Goal: Task Accomplishment & Management: Manage account settings

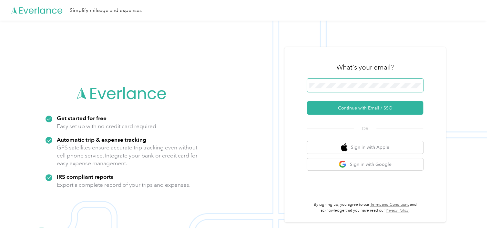
click at [395, 89] on span at bounding box center [365, 86] width 116 height 14
click at [371, 77] on div "What's your email?" at bounding box center [365, 67] width 116 height 23
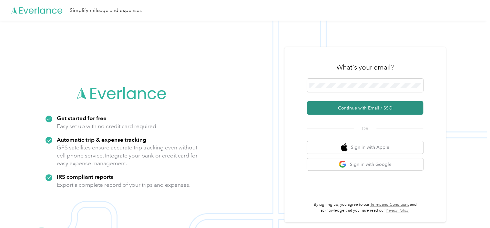
click at [356, 105] on button "Continue with Email / SSO" at bounding box center [365, 108] width 116 height 14
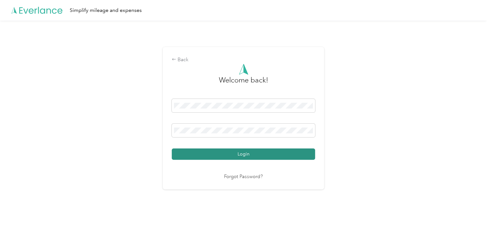
click at [219, 153] on button "Login" at bounding box center [243, 154] width 143 height 11
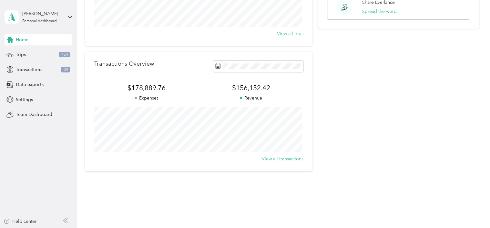
scroll to position [125, 0]
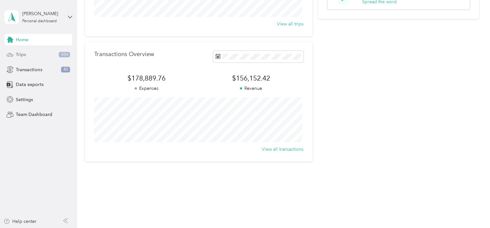
click at [19, 57] on span "Trips" at bounding box center [21, 54] width 10 height 7
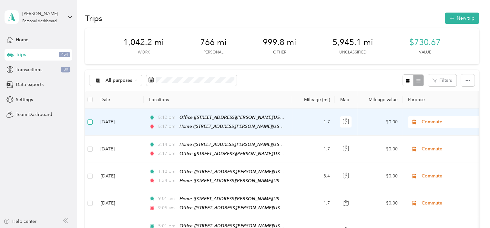
click at [92, 125] on label at bounding box center [89, 122] width 5 height 7
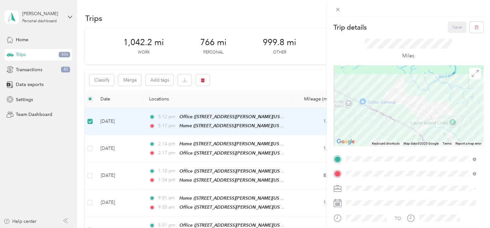
click at [90, 146] on div "Trip details Save This trip cannot be edited because it is either under review,…" at bounding box center [245, 114] width 490 height 228
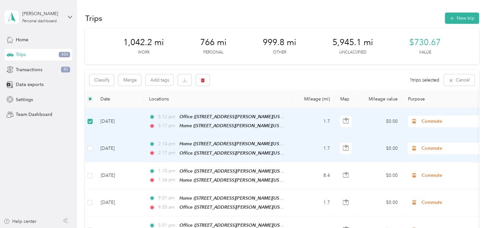
click at [91, 151] on td at bounding box center [90, 148] width 10 height 27
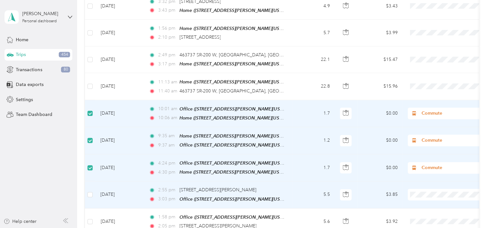
scroll to position [484, 0]
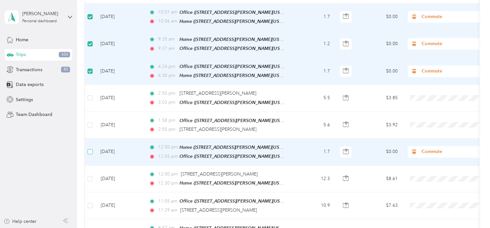
click at [90, 148] on label at bounding box center [89, 151] width 5 height 7
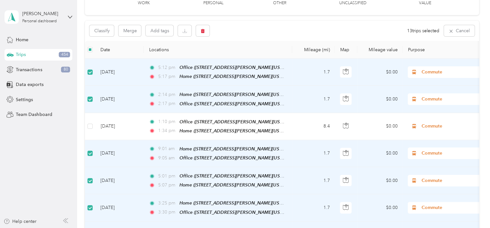
scroll to position [0, 0]
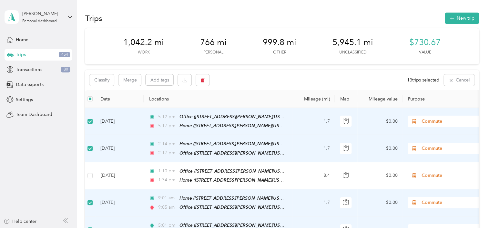
click at [430, 122] on span "Commute" at bounding box center [450, 121] width 59 height 7
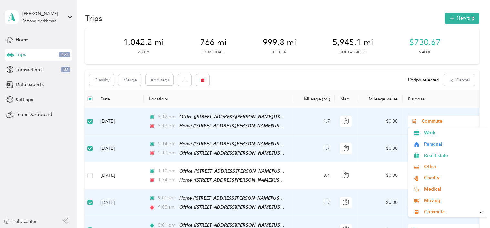
click at [430, 122] on span "Commute" at bounding box center [450, 121] width 59 height 7
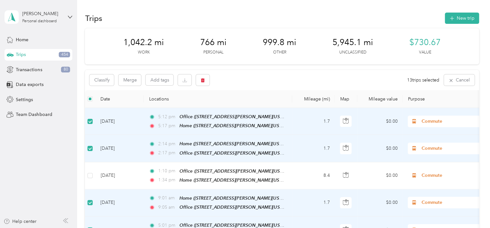
click at [458, 111] on td "Commute" at bounding box center [447, 121] width 90 height 27
click at [110, 80] on button "Classify" at bounding box center [101, 80] width 25 height 11
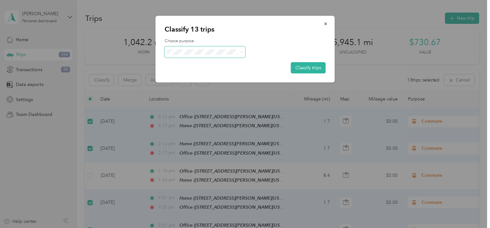
click at [223, 56] on span at bounding box center [205, 51] width 81 height 11
click at [243, 53] on span at bounding box center [205, 51] width 81 height 11
click at [240, 52] on icon at bounding box center [241, 52] width 2 height 1
click at [186, 142] on span "Commute" at bounding box center [210, 143] width 60 height 7
click at [311, 66] on button "Classify trips" at bounding box center [308, 67] width 35 height 11
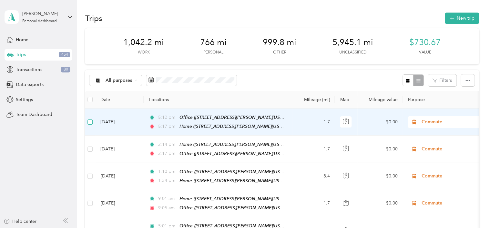
click at [90, 124] on label at bounding box center [89, 122] width 5 height 7
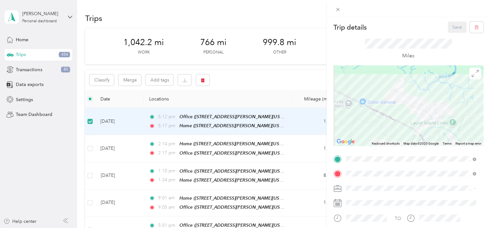
click at [90, 149] on div "Trip details Save This trip cannot be edited because it is either under review,…" at bounding box center [245, 114] width 490 height 228
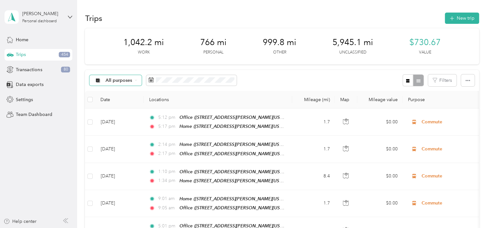
click at [126, 82] on span "All purposes" at bounding box center [118, 80] width 27 height 5
click at [125, 104] on span "Unclassified" at bounding box center [120, 102] width 31 height 7
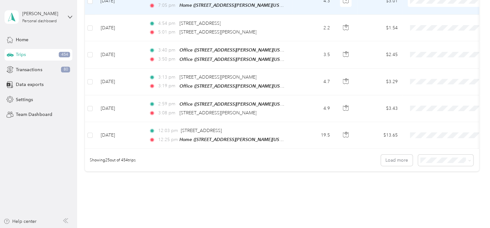
scroll to position [645, 0]
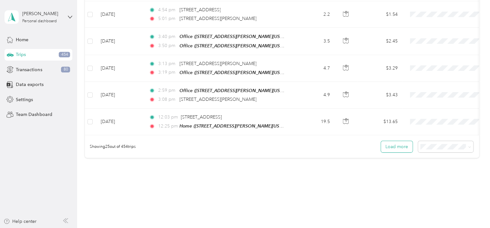
click at [389, 141] on button "Load more" at bounding box center [397, 146] width 32 height 11
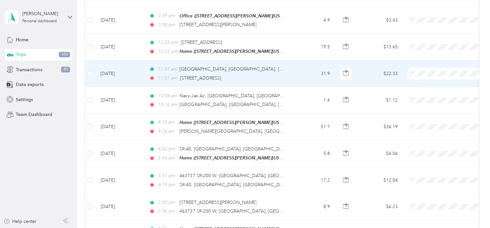
scroll to position [742, 0]
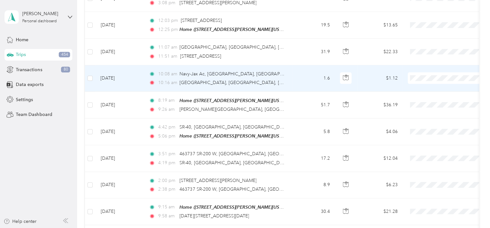
click at [93, 68] on td at bounding box center [90, 78] width 10 height 26
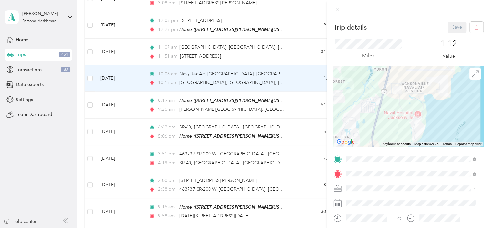
click at [93, 68] on div "Trip details Save This trip cannot be edited because it is either under review,…" at bounding box center [245, 114] width 490 height 228
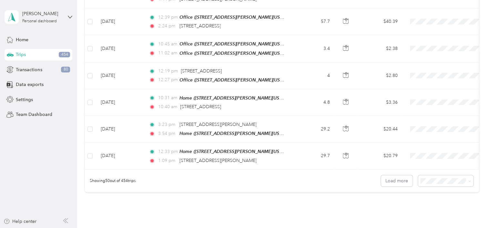
scroll to position [1290, 0]
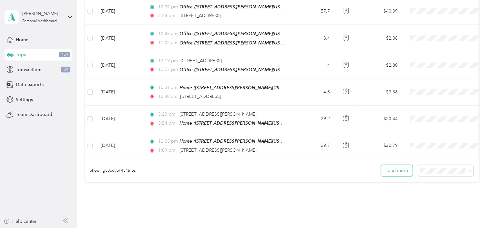
click at [392, 165] on button "Load more" at bounding box center [397, 170] width 32 height 11
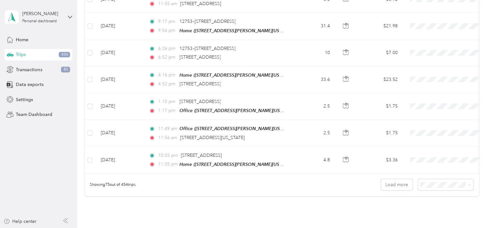
scroll to position [1982, 0]
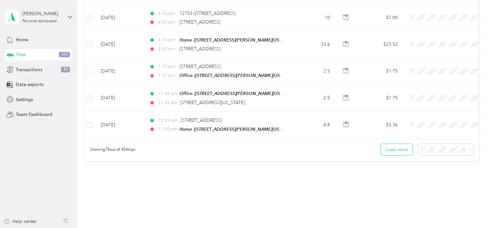
click at [382, 144] on button "Load more" at bounding box center [397, 149] width 32 height 11
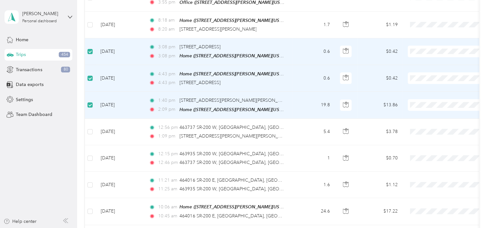
scroll to position [2304, 0]
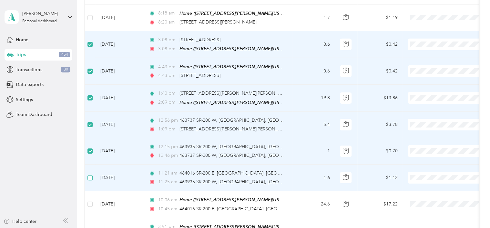
click at [90, 175] on label at bounding box center [89, 178] width 5 height 7
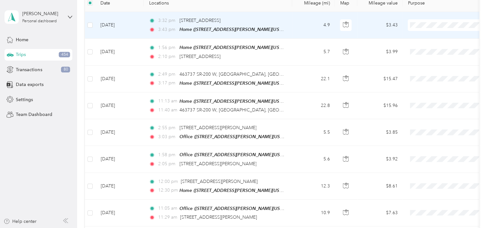
scroll to position [97, 0]
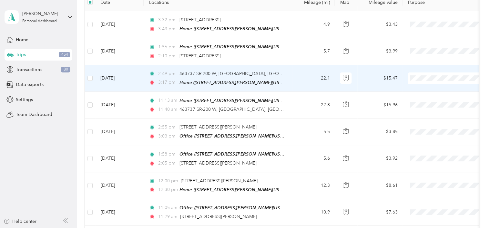
click at [86, 76] on td at bounding box center [90, 78] width 10 height 27
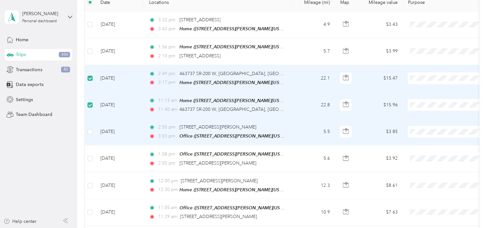
scroll to position [161, 0]
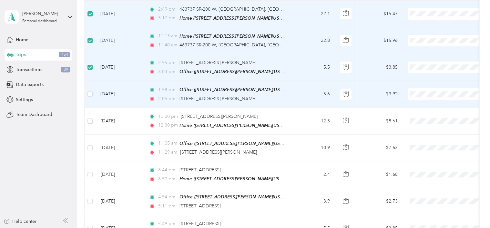
click at [93, 94] on td at bounding box center [90, 94] width 10 height 27
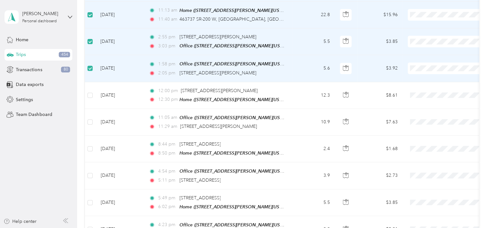
scroll to position [226, 0]
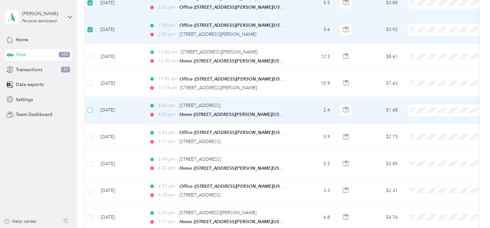
click at [90, 110] on label at bounding box center [89, 110] width 5 height 7
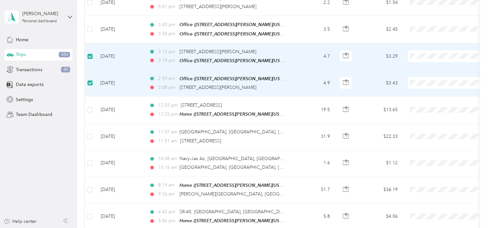
scroll to position [678, 0]
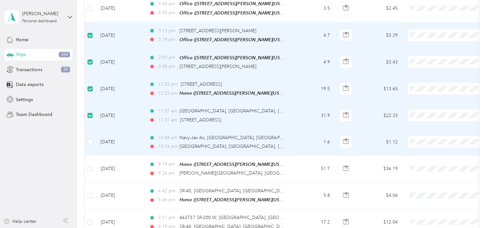
click at [93, 132] on td at bounding box center [90, 142] width 10 height 26
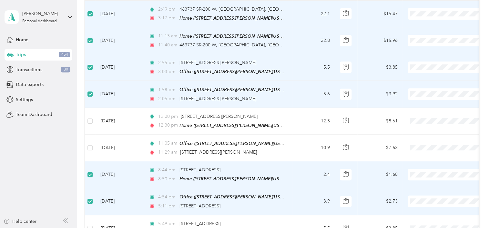
scroll to position [0, 0]
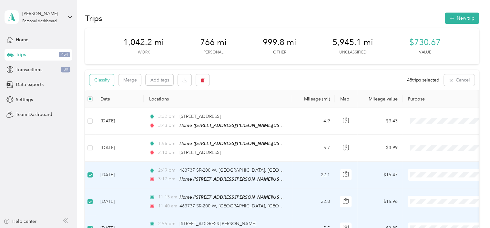
click at [107, 84] on button "Classify" at bounding box center [101, 80] width 25 height 11
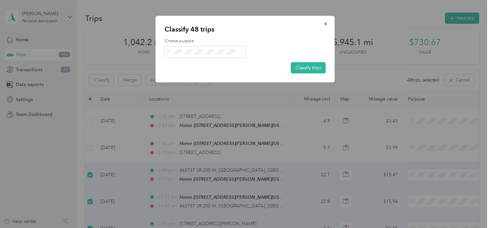
click at [196, 75] on span "Personal" at bounding box center [210, 75] width 60 height 7
click at [301, 67] on button "Classify trips" at bounding box center [308, 67] width 35 height 11
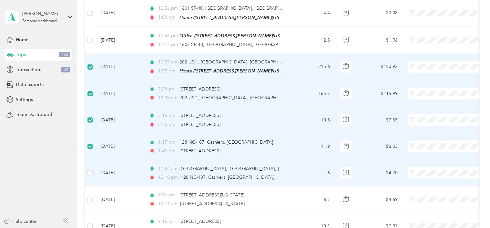
scroll to position [1871, 0]
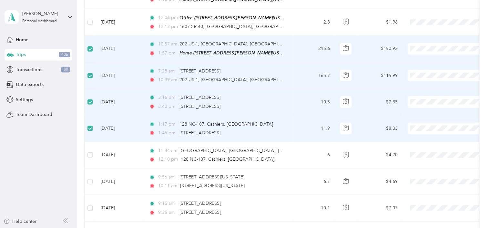
click at [90, 116] on td at bounding box center [90, 129] width 10 height 26
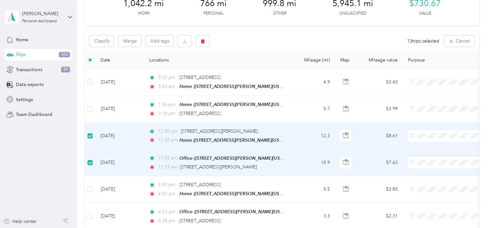
scroll to position [0, 0]
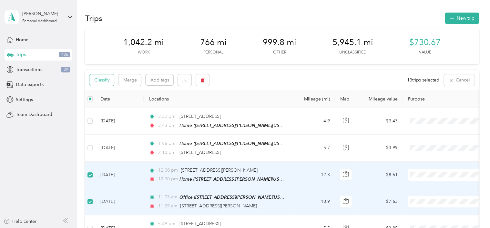
click at [93, 78] on button "Classify" at bounding box center [101, 80] width 25 height 11
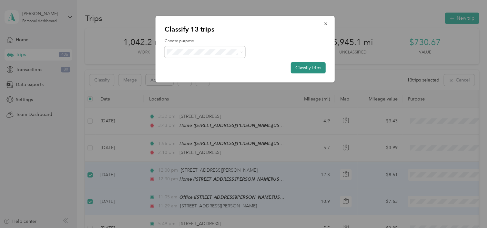
click at [313, 68] on button "Classify trips" at bounding box center [308, 67] width 35 height 11
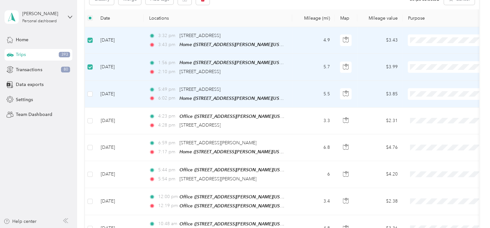
scroll to position [97, 0]
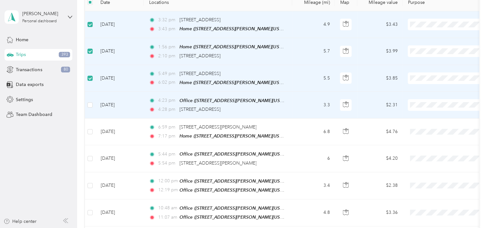
click at [90, 99] on td at bounding box center [90, 105] width 10 height 27
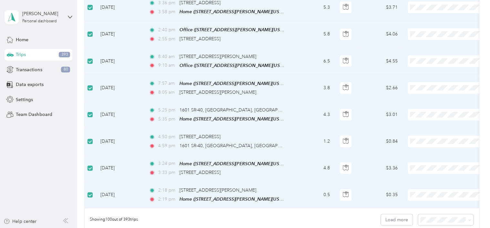
scroll to position [2613, 0]
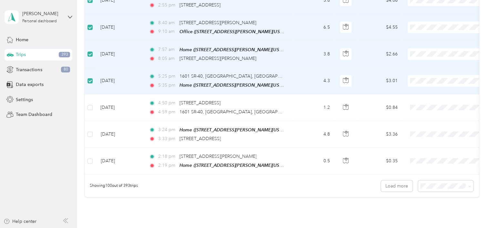
click at [90, 77] on label at bounding box center [89, 80] width 5 height 7
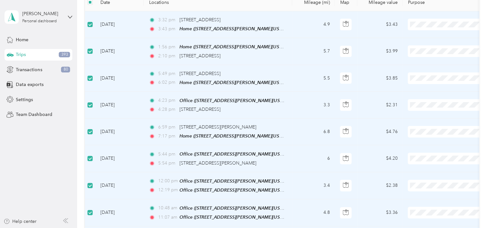
scroll to position [0, 0]
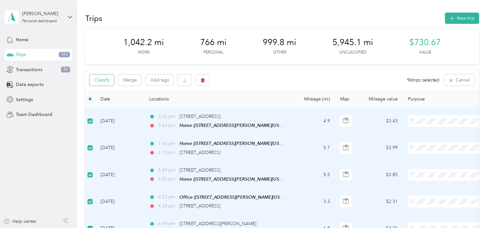
click at [110, 80] on button "Classify" at bounding box center [101, 80] width 25 height 11
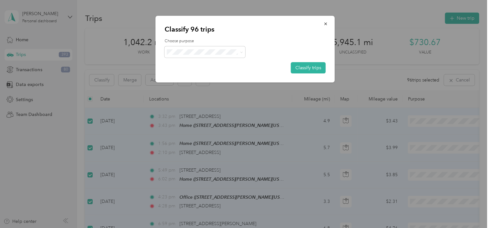
click at [210, 67] on ol "Work Personal Real Estate Other Charity Medical Moving Commute" at bounding box center [204, 103] width 81 height 90
click at [308, 70] on button "Classify trips" at bounding box center [308, 67] width 35 height 11
click at [233, 48] on span at bounding box center [205, 51] width 81 height 11
click at [307, 66] on button "Classify trips" at bounding box center [305, 67] width 42 height 11
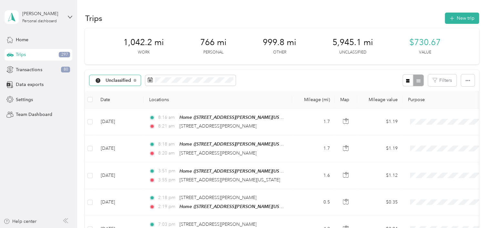
click at [135, 81] on icon at bounding box center [135, 80] width 3 height 3
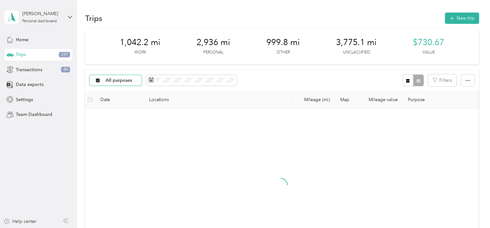
click at [135, 83] on div "All purposes" at bounding box center [115, 80] width 52 height 11
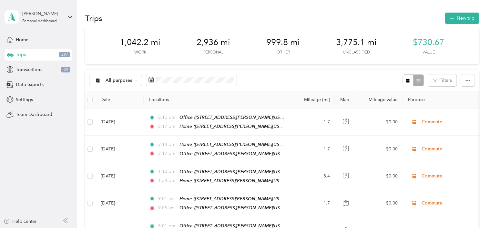
click at [112, 126] on span "Personal" at bounding box center [120, 126] width 31 height 7
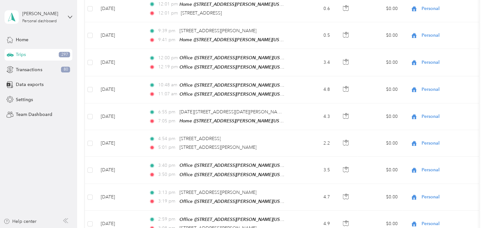
scroll to position [658, 0]
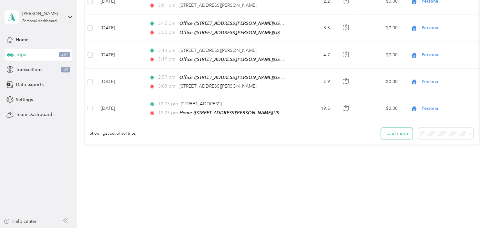
click at [396, 130] on button "Load more" at bounding box center [397, 133] width 32 height 11
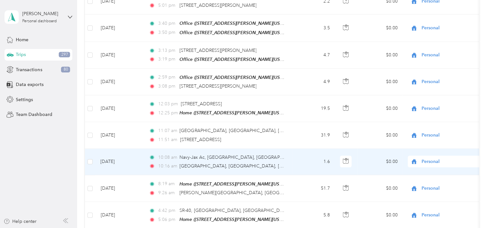
click at [449, 162] on td "Personal" at bounding box center [447, 162] width 90 height 26
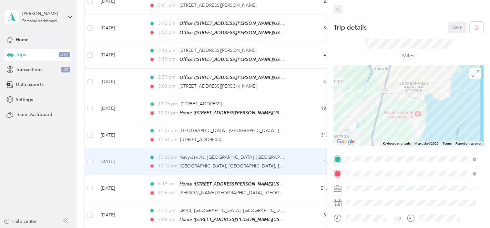
click at [341, 11] on span at bounding box center [337, 9] width 9 height 9
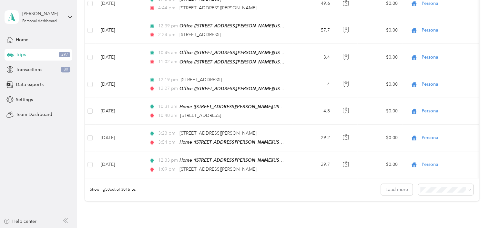
scroll to position [1320, 0]
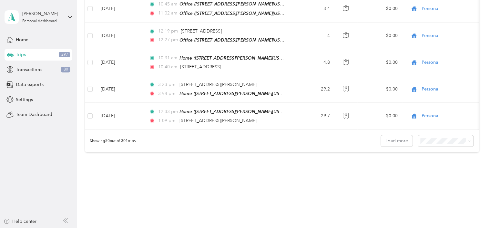
click at [435, 166] on body "[PERSON_NAME] Personal dashboard Home Trips 297 Transactions 80 Data exports Se…" at bounding box center [243, 114] width 487 height 228
drag, startPoint x: 448, startPoint y: 166, endPoint x: 448, endPoint y: 162, distance: 4.2
click at [448, 166] on body "[PERSON_NAME] Personal dashboard Home Trips 297 Transactions 80 Data exports Se…" at bounding box center [243, 114] width 487 height 228
click at [445, 163] on li "100 per load" at bounding box center [443, 162] width 55 height 11
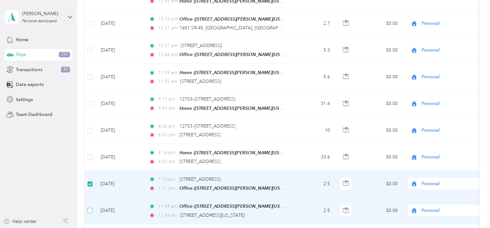
scroll to position [1868, 0]
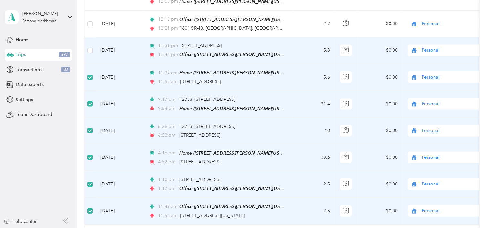
click at [90, 37] on td at bounding box center [90, 50] width 10 height 27
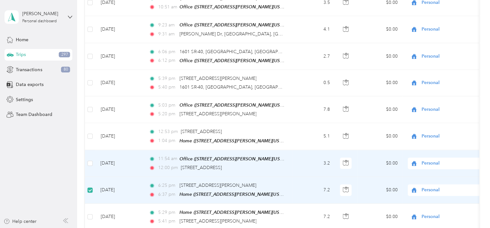
scroll to position [1610, 0]
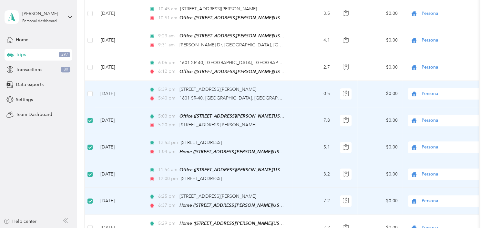
click at [90, 81] on td at bounding box center [90, 94] width 10 height 26
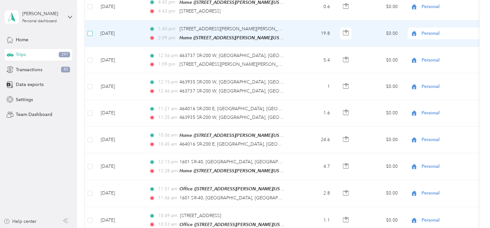
scroll to position [2352, 0]
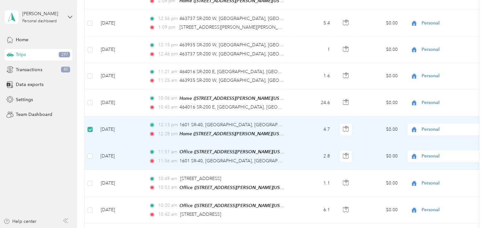
click at [88, 143] on td at bounding box center [90, 156] width 10 height 27
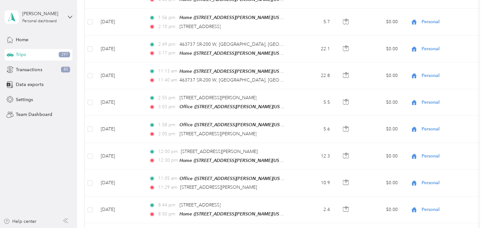
scroll to position [0, 0]
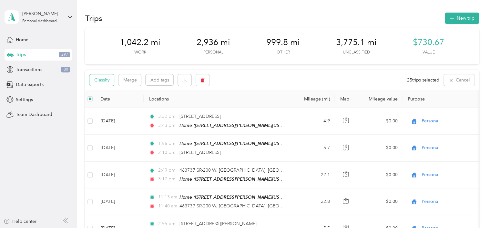
click at [106, 82] on button "Classify" at bounding box center [101, 80] width 25 height 11
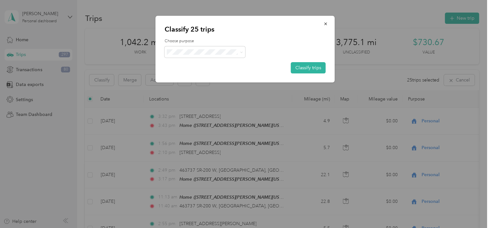
click at [252, 53] on div at bounding box center [245, 51] width 161 height 11
click at [242, 54] on span at bounding box center [241, 51] width 3 height 5
click at [239, 54] on span at bounding box center [239, 52] width 5 height 7
click at [241, 51] on icon at bounding box center [241, 52] width 3 height 3
click at [233, 63] on span "Work" at bounding box center [210, 64] width 60 height 7
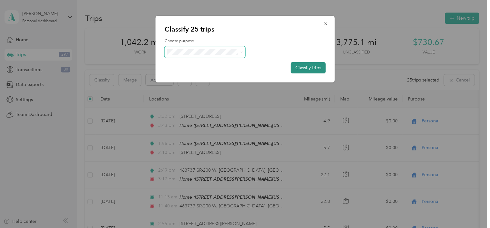
click at [307, 68] on button "Classify trips" at bounding box center [308, 67] width 35 height 11
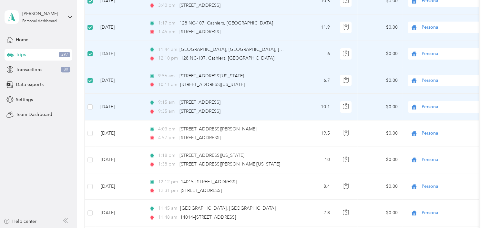
scroll to position [2516, 0]
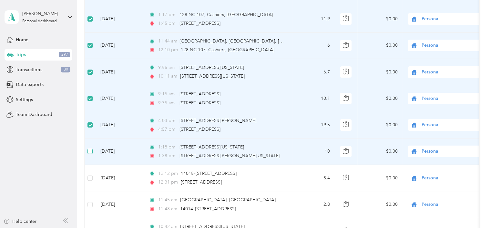
click at [91, 148] on label at bounding box center [89, 151] width 5 height 7
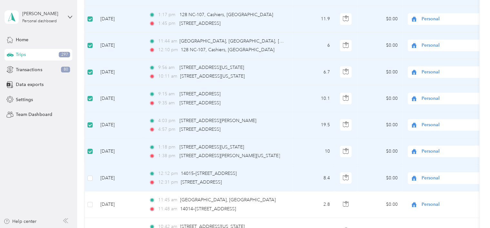
click at [90, 165] on td at bounding box center [90, 178] width 10 height 26
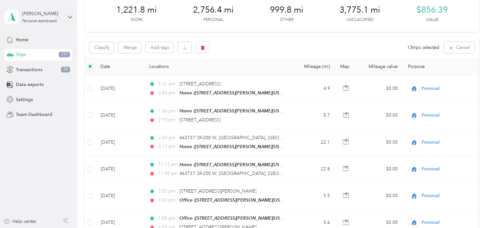
scroll to position [0, 0]
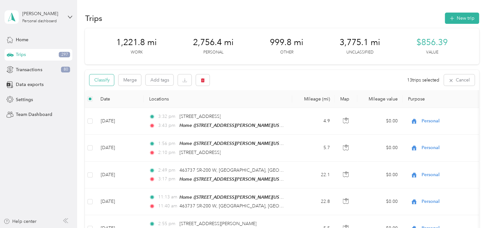
click at [106, 84] on button "Classify" at bounding box center [101, 80] width 25 height 11
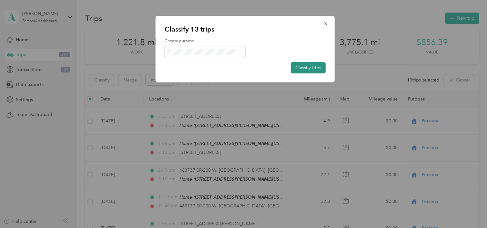
click at [315, 64] on button "Classify trips" at bounding box center [308, 67] width 35 height 11
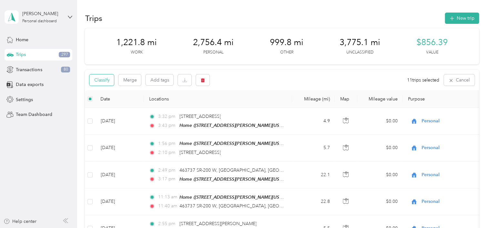
click at [98, 84] on button "Classify" at bounding box center [101, 80] width 25 height 11
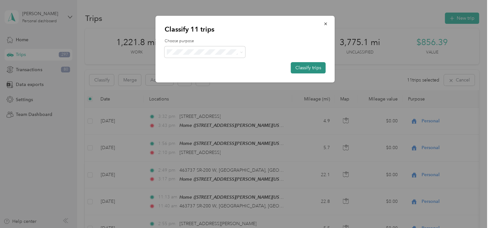
click at [312, 71] on button "Classify trips" at bounding box center [308, 67] width 35 height 11
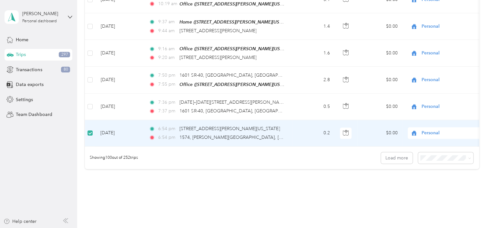
scroll to position [2643, 0]
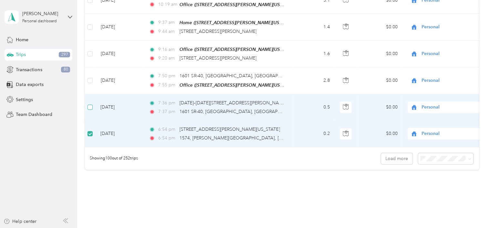
click at [90, 104] on label at bounding box center [89, 107] width 5 height 7
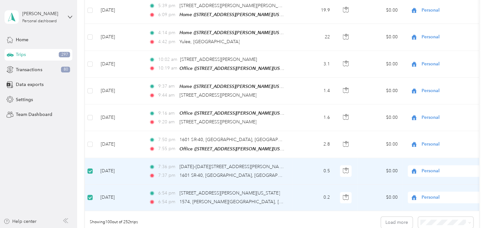
scroll to position [2546, 0]
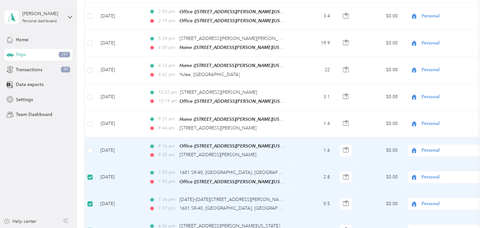
click at [86, 137] on td at bounding box center [90, 150] width 10 height 27
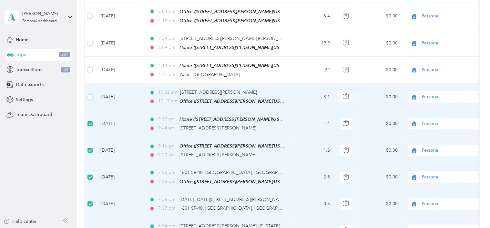
click at [93, 84] on td at bounding box center [90, 97] width 10 height 27
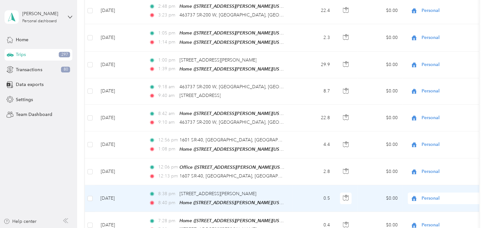
scroll to position [2256, 0]
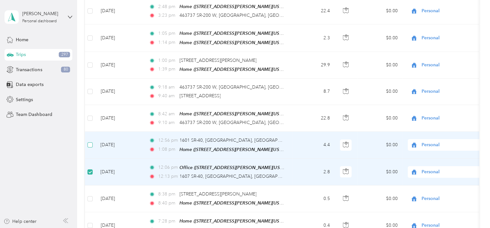
click at [91, 142] on label at bounding box center [89, 145] width 5 height 7
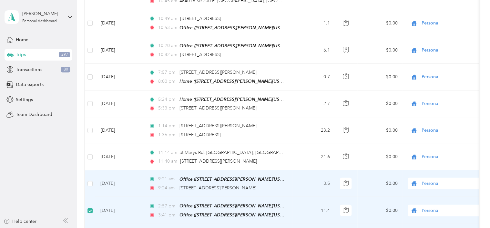
scroll to position [1933, 0]
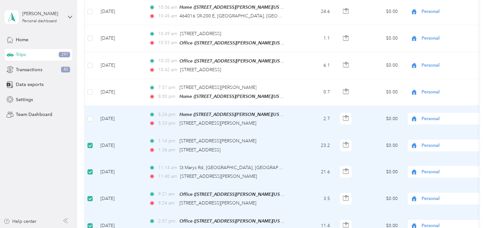
click at [91, 106] on td at bounding box center [90, 119] width 10 height 27
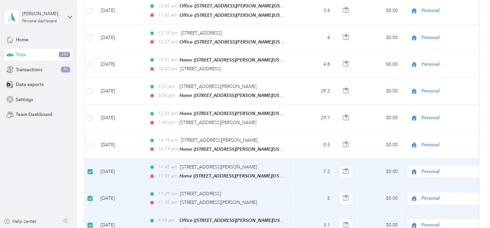
scroll to position [1288, 0]
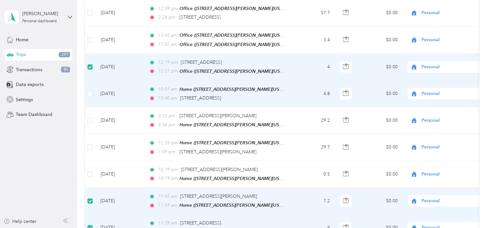
click at [92, 81] on td at bounding box center [90, 94] width 10 height 27
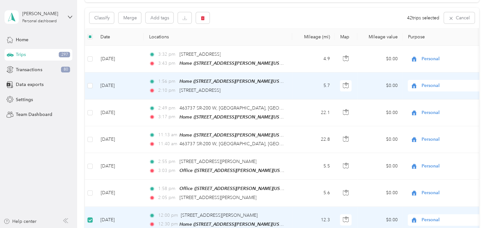
scroll to position [0, 0]
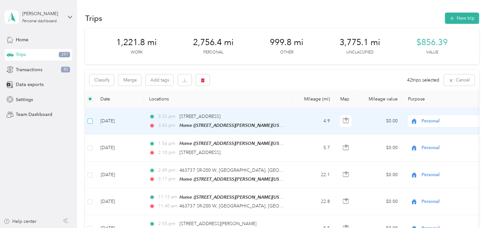
click at [91, 124] on label at bounding box center [89, 121] width 5 height 7
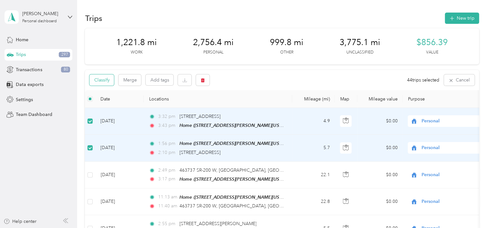
click at [110, 82] on button "Classify" at bounding box center [101, 80] width 25 height 11
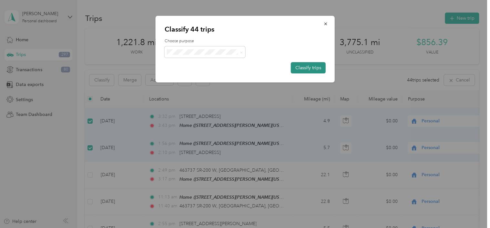
click at [304, 68] on button "Classify trips" at bounding box center [308, 67] width 35 height 11
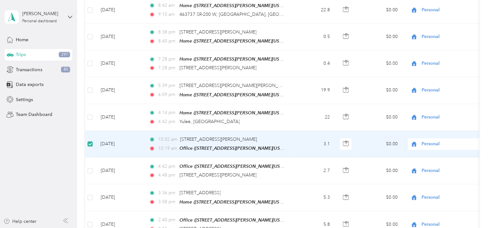
scroll to position [1451, 0]
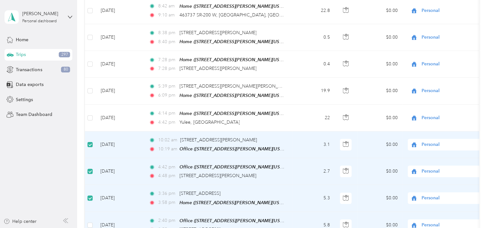
click at [86, 212] on td at bounding box center [90, 225] width 10 height 27
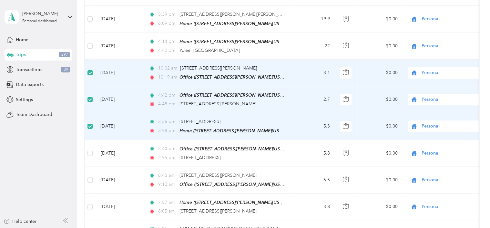
scroll to position [1548, 0]
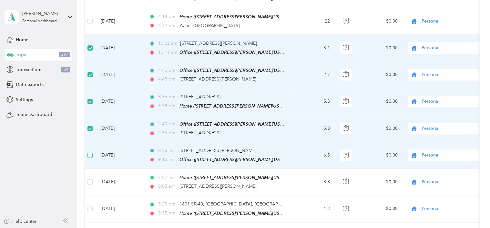
click at [91, 152] on label at bounding box center [89, 155] width 5 height 7
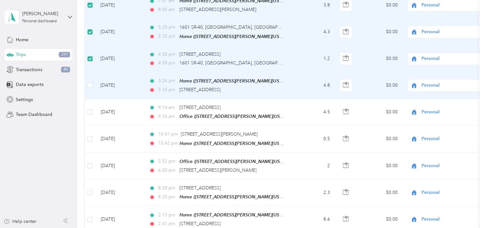
scroll to position [1742, 0]
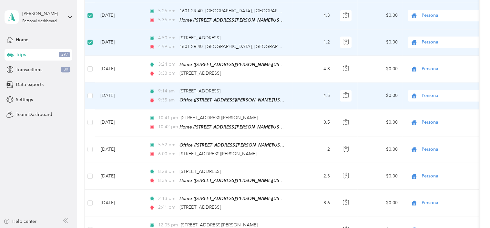
click at [92, 83] on td at bounding box center [90, 96] width 10 height 27
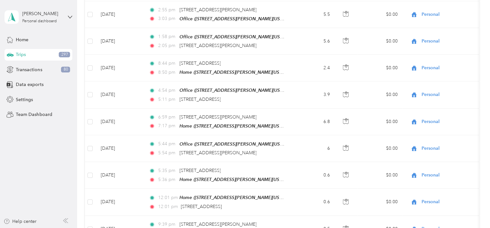
scroll to position [0, 0]
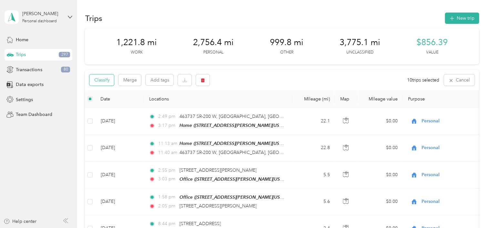
click at [95, 84] on button "Classify" at bounding box center [101, 80] width 25 height 11
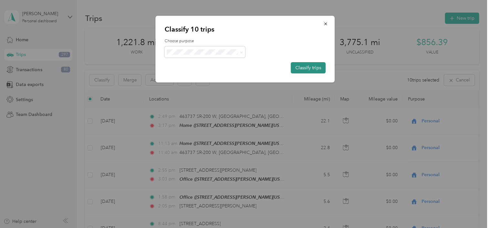
click at [297, 67] on button "Classify trips" at bounding box center [308, 67] width 35 height 11
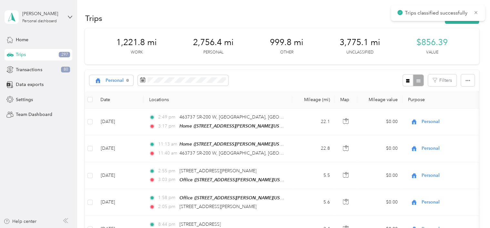
click at [117, 79] on span "Personal" at bounding box center [114, 80] width 18 height 5
click at [117, 90] on span "All purposes" at bounding box center [118, 92] width 26 height 7
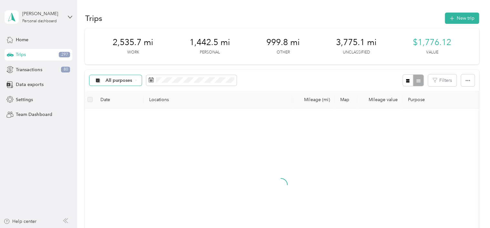
click at [118, 80] on span "All purposes" at bounding box center [118, 80] width 27 height 5
click at [118, 105] on span "Unclassified" at bounding box center [120, 103] width 31 height 7
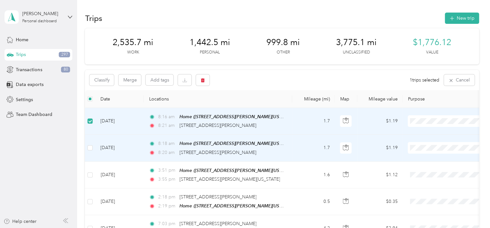
click at [88, 135] on td at bounding box center [90, 148] width 10 height 27
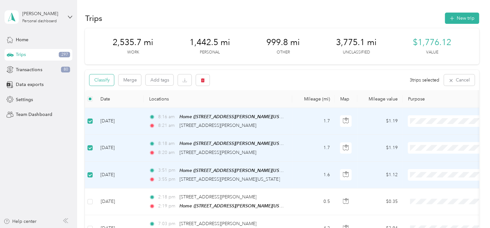
click at [103, 78] on button "Classify" at bounding box center [101, 80] width 25 height 11
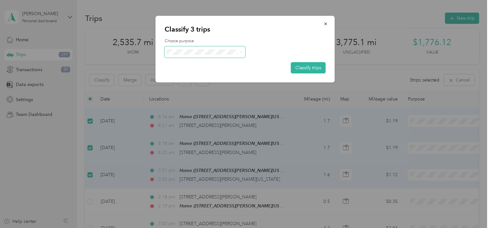
click at [183, 56] on span at bounding box center [205, 51] width 81 height 11
click at [237, 50] on span at bounding box center [239, 52] width 5 height 7
click at [242, 55] on span at bounding box center [239, 52] width 5 height 7
click at [240, 50] on span at bounding box center [241, 51] width 3 height 5
click at [240, 54] on span at bounding box center [241, 51] width 3 height 5
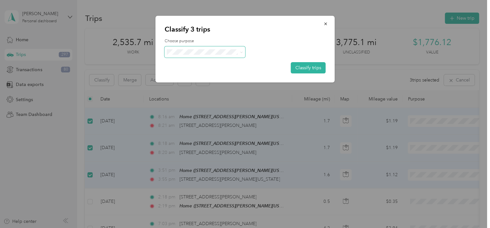
click at [243, 52] on span at bounding box center [205, 51] width 81 height 11
click at [241, 54] on icon at bounding box center [241, 52] width 3 height 3
click at [213, 142] on span "Commute" at bounding box center [210, 143] width 60 height 7
click at [307, 68] on button "Classify trips" at bounding box center [308, 67] width 35 height 11
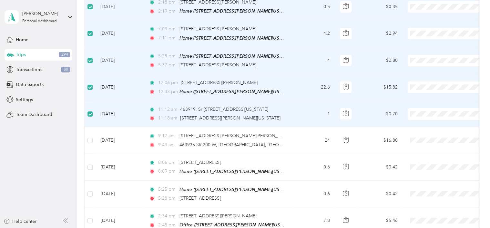
scroll to position [129, 0]
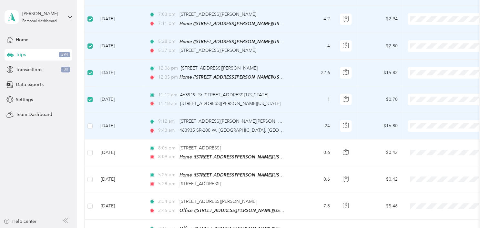
click at [93, 126] on td at bounding box center [90, 126] width 10 height 26
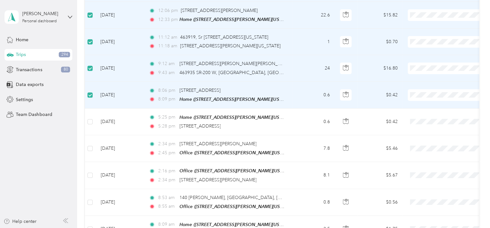
scroll to position [194, 0]
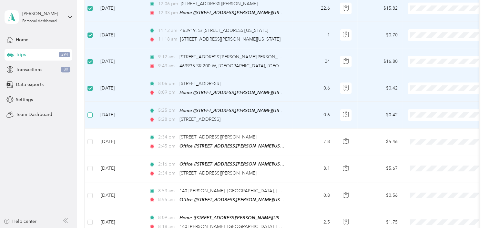
click at [92, 112] on label at bounding box center [89, 115] width 5 height 7
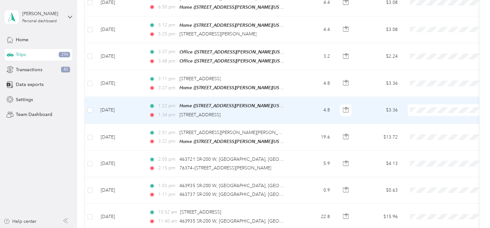
scroll to position [1226, 0]
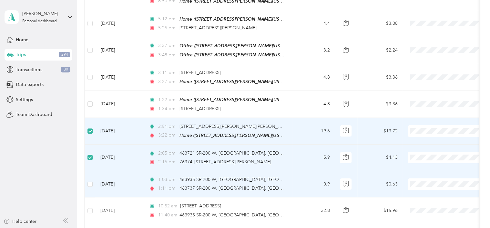
click at [89, 171] on td at bounding box center [90, 184] width 10 height 26
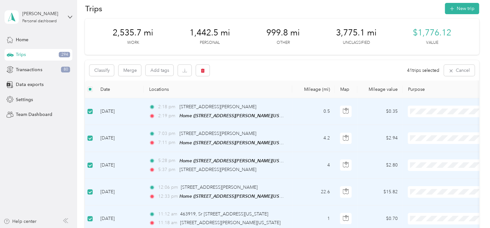
scroll to position [0, 0]
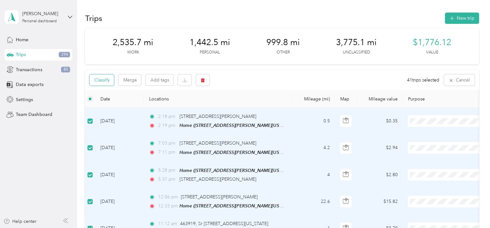
click at [100, 80] on button "Classify" at bounding box center [101, 80] width 25 height 11
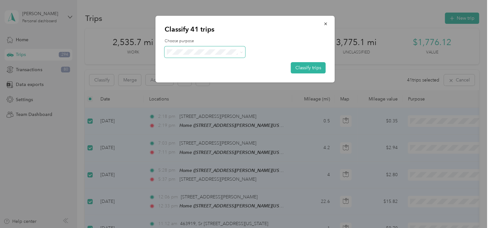
click at [242, 53] on icon at bounding box center [241, 52] width 3 height 3
click at [226, 72] on span "Personal" at bounding box center [210, 73] width 60 height 7
click at [309, 67] on button "Classify trips" at bounding box center [308, 67] width 35 height 11
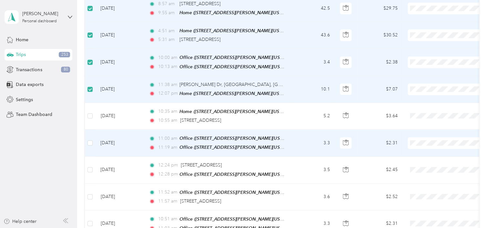
scroll to position [516, 0]
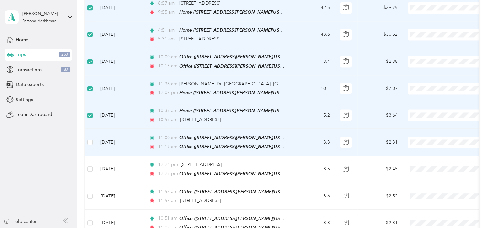
click at [91, 129] on td at bounding box center [90, 142] width 10 height 27
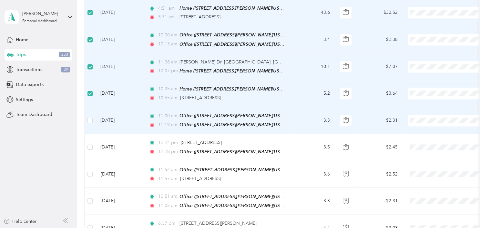
scroll to position [548, 0]
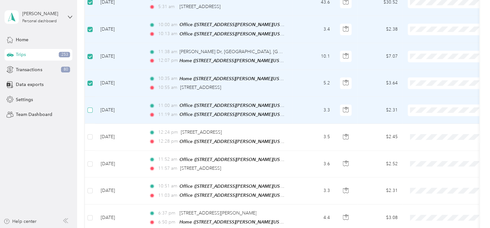
click at [91, 107] on label at bounding box center [89, 110] width 5 height 7
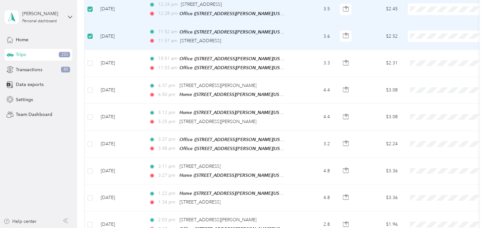
scroll to position [678, 0]
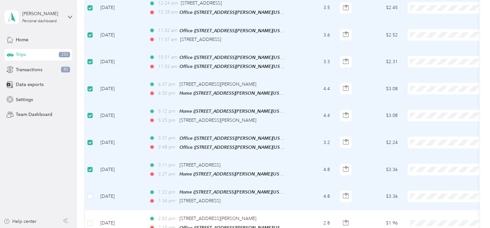
click at [93, 184] on td at bounding box center [90, 197] width 10 height 27
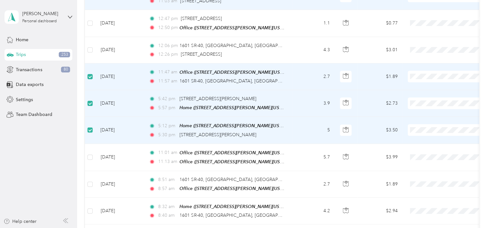
scroll to position [1000, 0]
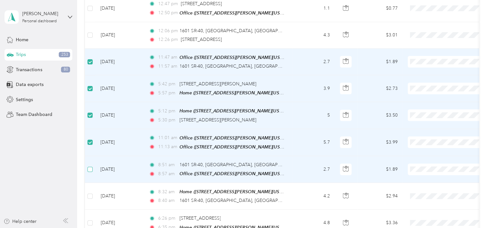
click at [90, 166] on label at bounding box center [89, 169] width 5 height 7
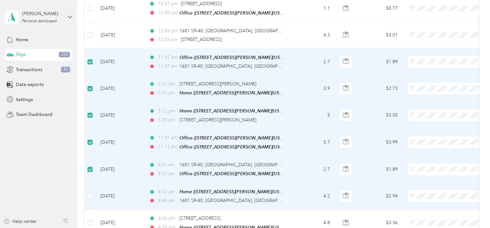
click at [87, 183] on td at bounding box center [90, 196] width 10 height 27
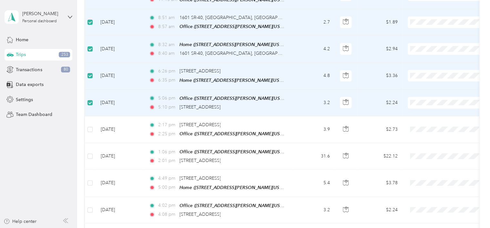
scroll to position [1161, 0]
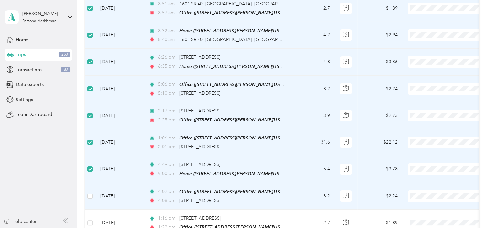
click at [90, 183] on td at bounding box center [90, 196] width 10 height 27
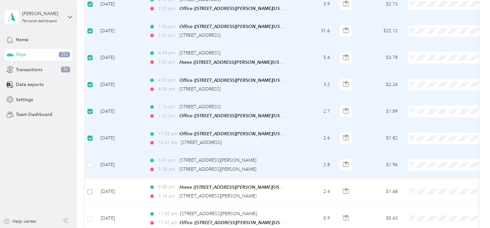
scroll to position [1290, 0]
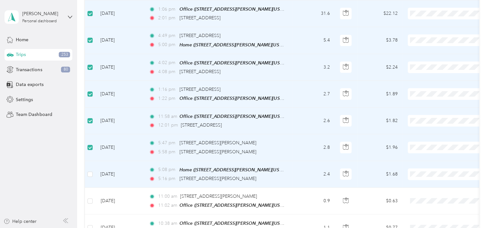
click at [87, 161] on td at bounding box center [90, 174] width 10 height 27
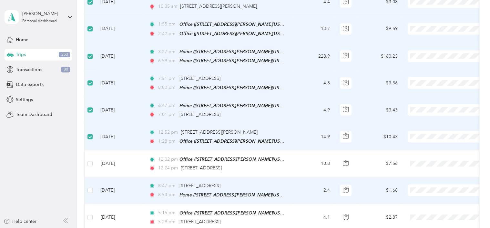
scroll to position [1903, 0]
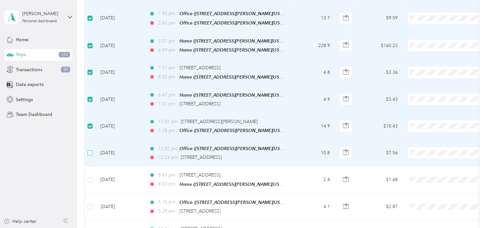
click at [90, 150] on label at bounding box center [89, 153] width 5 height 7
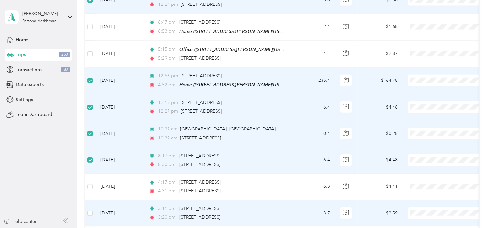
scroll to position [2065, 0]
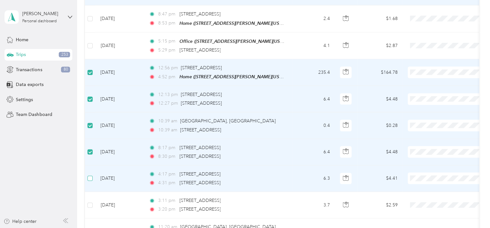
click at [88, 166] on td at bounding box center [90, 179] width 10 height 26
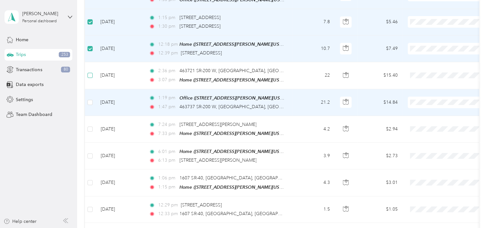
scroll to position [2549, 0]
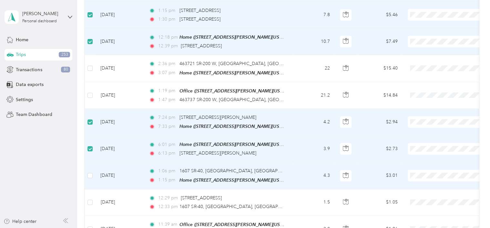
click at [93, 163] on td at bounding box center [90, 176] width 10 height 27
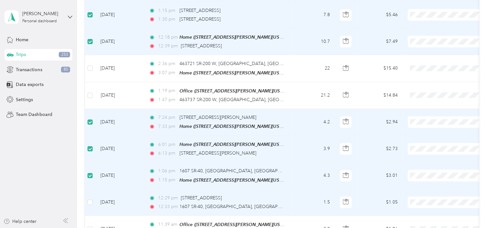
click at [92, 190] on td at bounding box center [90, 203] width 10 height 26
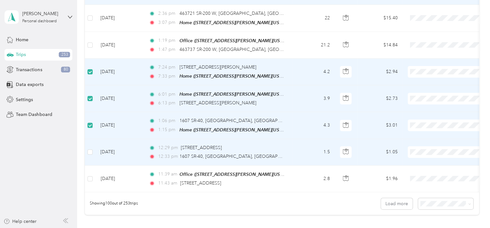
scroll to position [2613, 0]
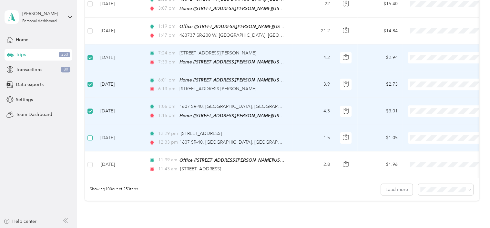
click at [89, 135] on label at bounding box center [89, 138] width 5 height 7
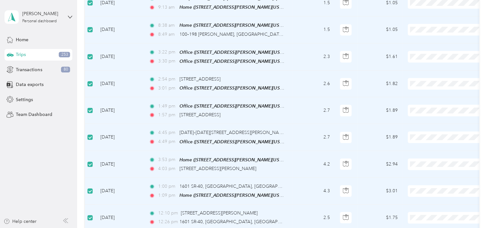
scroll to position [0, 0]
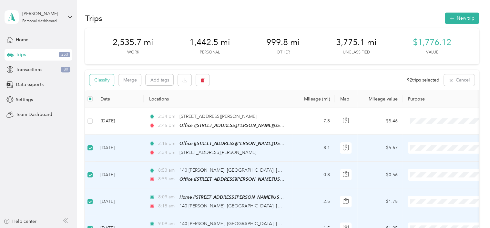
click at [105, 82] on button "Classify" at bounding box center [101, 80] width 25 height 11
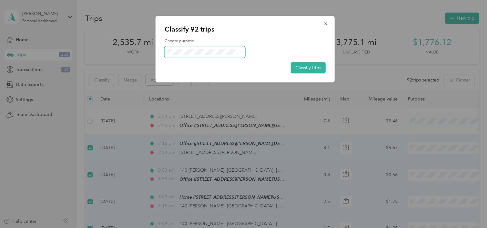
click at [240, 51] on icon at bounding box center [241, 52] width 3 height 3
click at [235, 62] on span "Work" at bounding box center [210, 64] width 60 height 7
click at [302, 67] on button "Classify trips" at bounding box center [308, 67] width 35 height 11
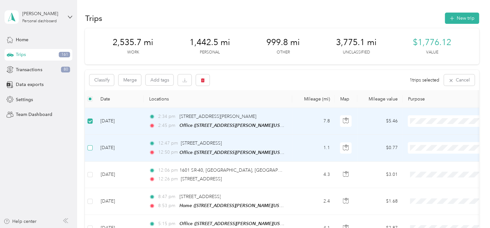
scroll to position [32, 0]
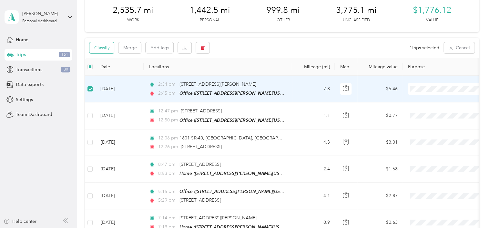
click at [113, 49] on button "Classify" at bounding box center [101, 47] width 25 height 11
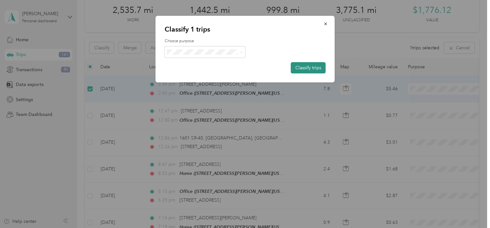
click at [306, 69] on button "Classify trips" at bounding box center [308, 67] width 35 height 11
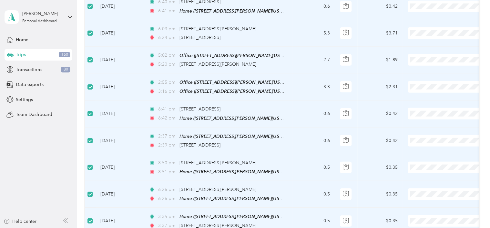
scroll to position [871, 0]
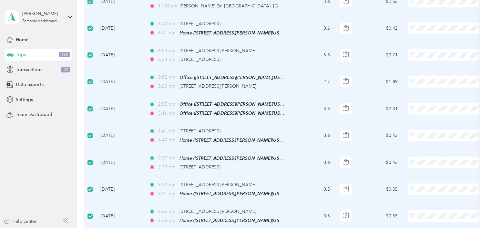
click at [90, 105] on label at bounding box center [89, 108] width 5 height 7
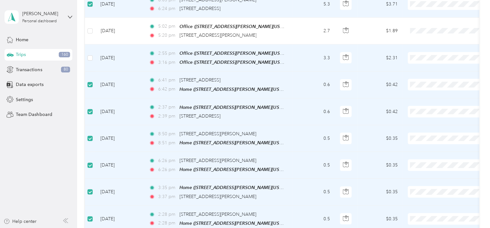
scroll to position [1032, 0]
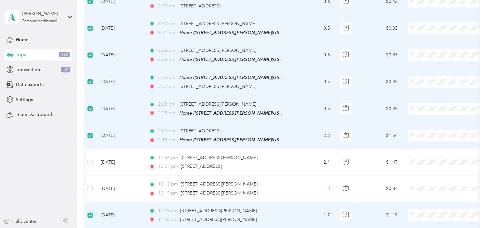
click at [93, 203] on td at bounding box center [90, 216] width 10 height 26
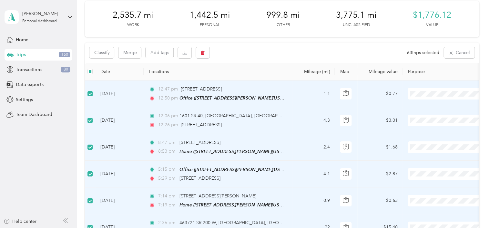
scroll to position [0, 0]
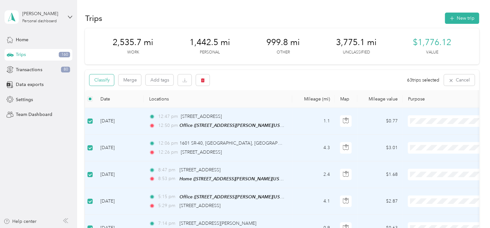
click at [108, 81] on button "Classify" at bounding box center [101, 80] width 25 height 11
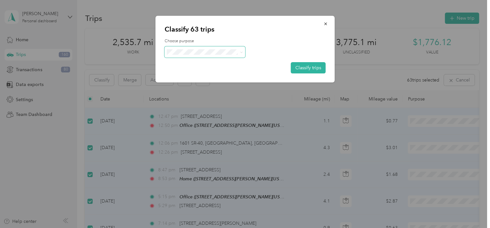
click at [242, 53] on icon at bounding box center [241, 52] width 3 height 3
click at [223, 79] on ol "Work Personal Real Estate Other Charity Medical Moving Commute" at bounding box center [204, 103] width 81 height 90
click at [308, 71] on button "Classify trips" at bounding box center [308, 67] width 35 height 11
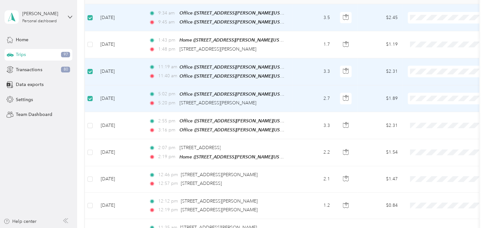
scroll to position [129, 0]
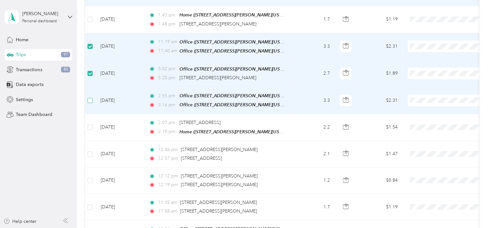
click at [92, 101] on label at bounding box center [89, 100] width 5 height 7
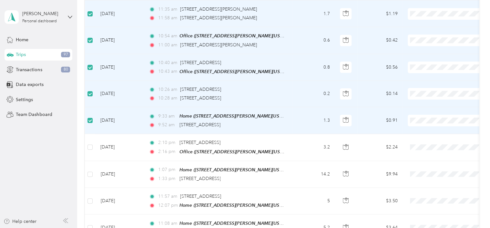
scroll to position [355, 0]
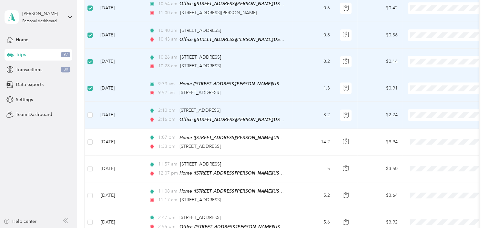
click at [86, 108] on td at bounding box center [90, 115] width 10 height 27
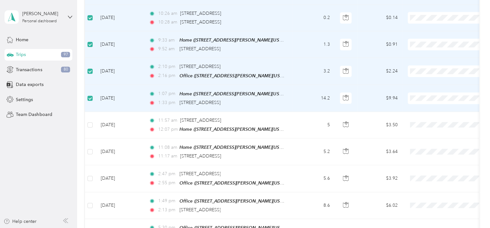
scroll to position [419, 0]
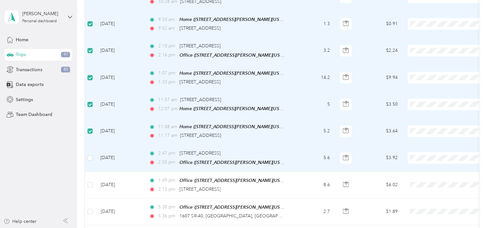
click at [93, 151] on td at bounding box center [90, 158] width 10 height 27
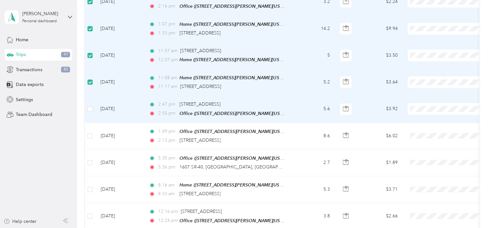
scroll to position [484, 0]
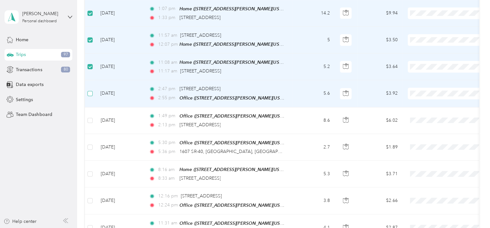
click at [92, 90] on label at bounding box center [89, 93] width 5 height 7
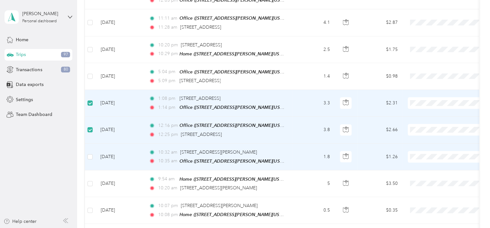
scroll to position [2387, 0]
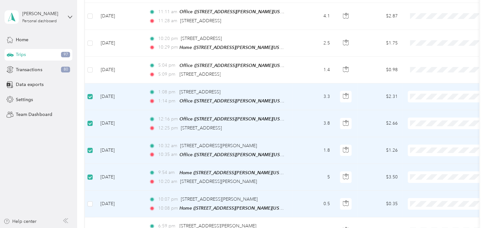
click at [90, 191] on td at bounding box center [90, 204] width 10 height 27
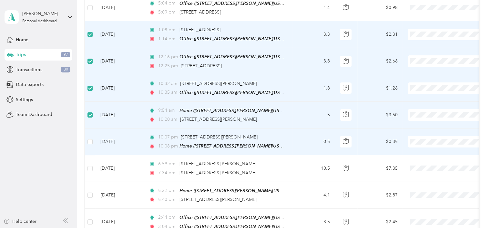
scroll to position [2452, 0]
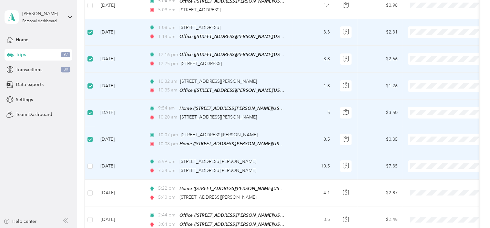
click at [88, 153] on td at bounding box center [90, 166] width 10 height 26
click at [93, 153] on td at bounding box center [90, 166] width 10 height 26
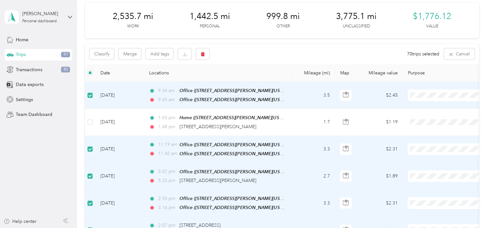
scroll to position [0, 0]
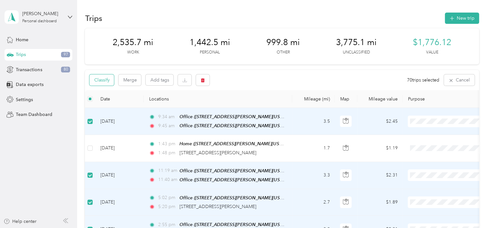
click at [106, 76] on button "Classify" at bounding box center [101, 80] width 25 height 11
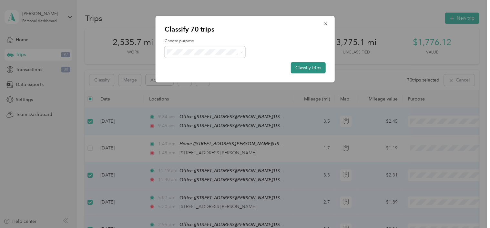
click at [300, 69] on button "Classify trips" at bounding box center [308, 67] width 35 height 11
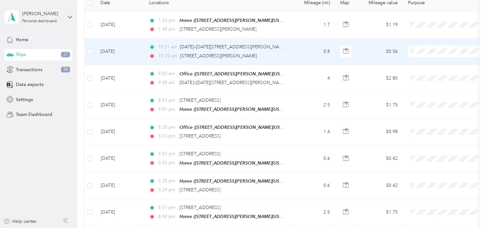
scroll to position [97, 0]
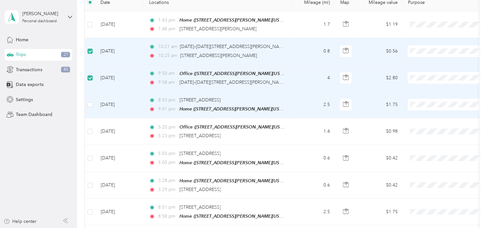
click at [90, 97] on td at bounding box center [90, 105] width 10 height 27
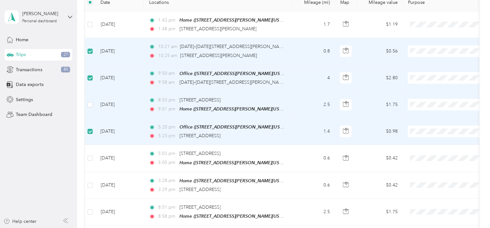
click at [89, 99] on td at bounding box center [90, 105] width 10 height 27
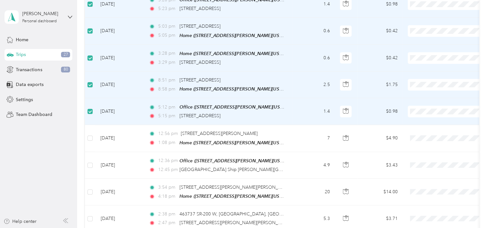
scroll to position [258, 0]
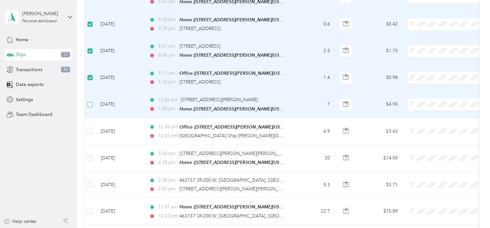
click at [89, 101] on label at bounding box center [89, 104] width 5 height 7
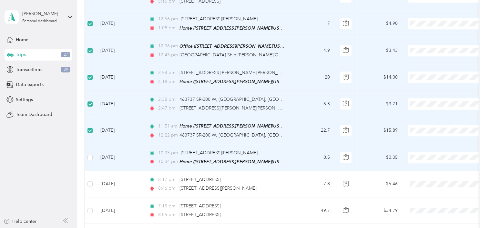
scroll to position [355, 0]
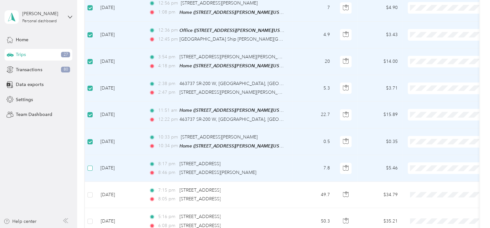
click at [89, 166] on label at bounding box center [89, 168] width 5 height 7
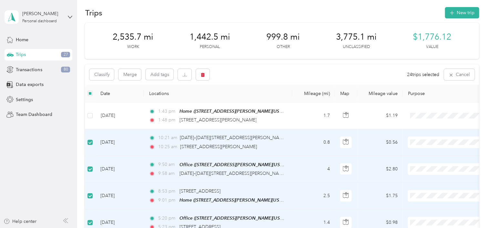
scroll to position [0, 0]
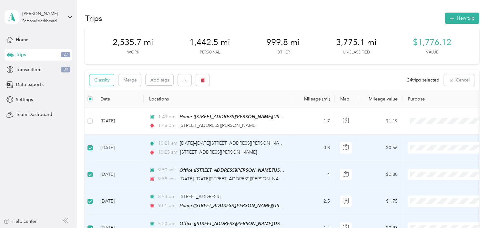
click at [105, 84] on button "Classify" at bounding box center [101, 80] width 25 height 11
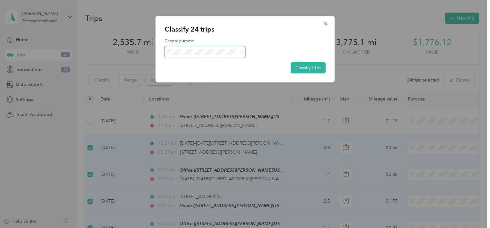
click at [241, 54] on span at bounding box center [241, 51] width 3 height 5
click at [241, 52] on icon at bounding box center [241, 52] width 3 height 3
click at [236, 74] on span "Personal" at bounding box center [210, 75] width 60 height 7
click at [298, 67] on button "Classify trips" at bounding box center [308, 67] width 35 height 11
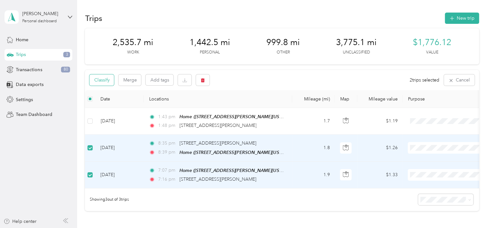
click at [111, 83] on button "Classify" at bounding box center [101, 80] width 25 height 11
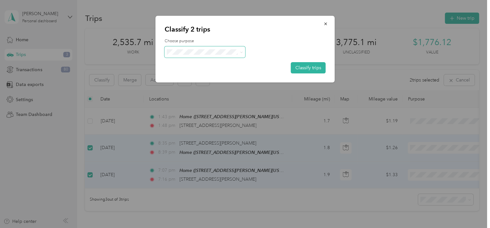
click at [238, 52] on span at bounding box center [239, 52] width 5 height 7
click at [240, 54] on span at bounding box center [241, 51] width 3 height 5
click at [240, 52] on icon at bounding box center [241, 52] width 3 height 3
click at [236, 63] on span "Work" at bounding box center [210, 64] width 60 height 7
click at [304, 69] on button "Classify trips" at bounding box center [308, 67] width 35 height 11
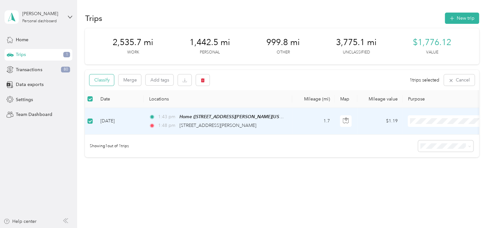
click at [105, 80] on button "Classify" at bounding box center [101, 80] width 25 height 11
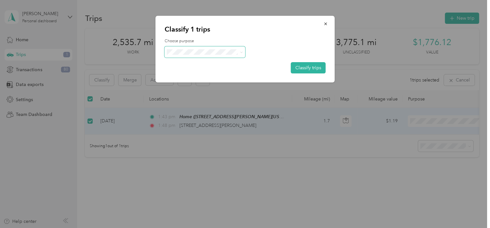
click at [238, 52] on span at bounding box center [239, 52] width 5 height 7
click at [241, 55] on span at bounding box center [239, 52] width 5 height 7
click at [241, 52] on icon at bounding box center [241, 52] width 3 height 3
click at [221, 141] on span "Commute" at bounding box center [210, 143] width 60 height 7
click at [296, 69] on button "Classify trips" at bounding box center [308, 67] width 35 height 11
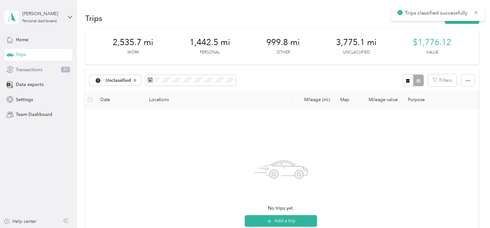
click at [51, 73] on div "Transactions 80" at bounding box center [39, 70] width 68 height 12
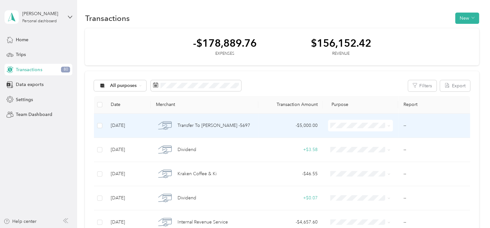
click at [385, 129] on span at bounding box center [387, 125] width 5 height 7
click at [387, 128] on span at bounding box center [388, 125] width 3 height 5
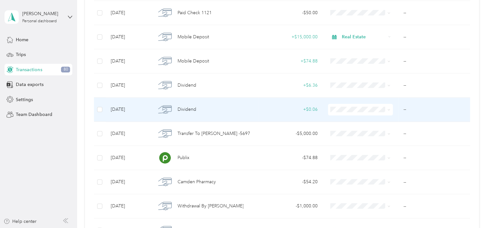
scroll to position [484, 0]
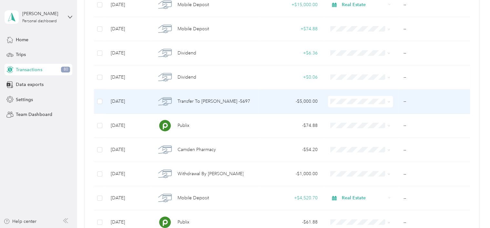
click at [100, 103] on label at bounding box center [99, 101] width 5 height 7
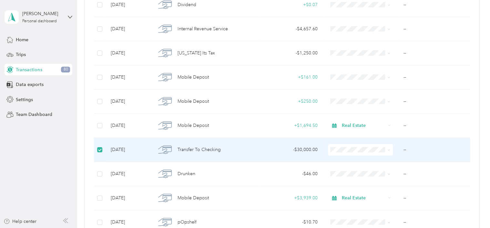
scroll to position [0, 0]
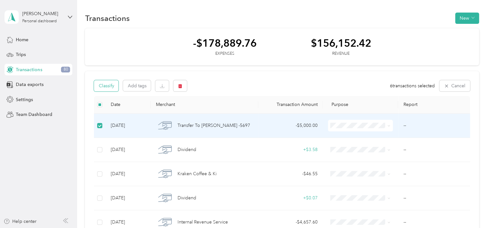
click at [107, 85] on button "Classify" at bounding box center [106, 85] width 25 height 11
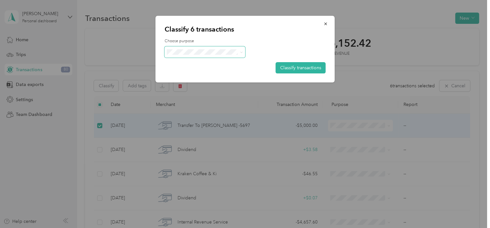
click at [243, 53] on span at bounding box center [205, 51] width 81 height 11
click at [241, 54] on icon at bounding box center [241, 52] width 3 height 3
click at [237, 71] on li "Personal" at bounding box center [204, 75] width 81 height 11
click at [293, 64] on button "Classify transactions" at bounding box center [301, 67] width 50 height 11
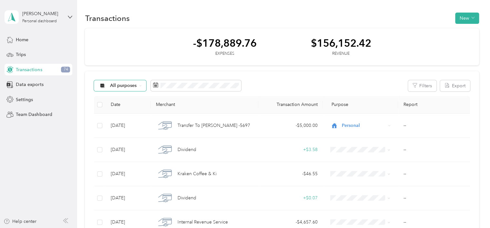
click at [142, 88] on div "All purposes" at bounding box center [120, 85] width 52 height 11
click at [134, 108] on span "Unclassified" at bounding box center [125, 108] width 31 height 7
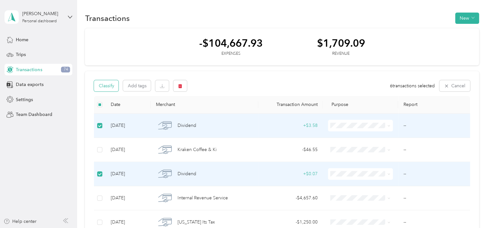
click at [112, 89] on button "Classify" at bounding box center [106, 85] width 25 height 11
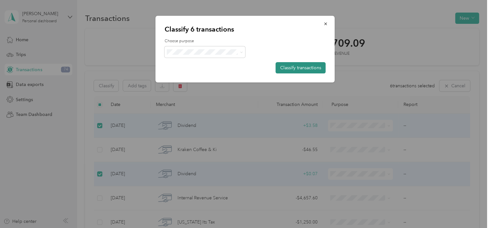
click at [295, 66] on button "Classify transactions" at bounding box center [301, 67] width 50 height 11
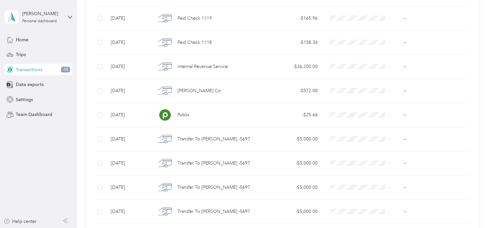
scroll to position [516, 0]
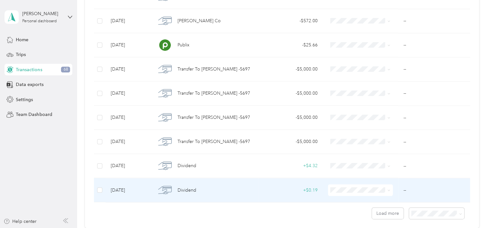
click at [100, 185] on td at bounding box center [100, 190] width 12 height 24
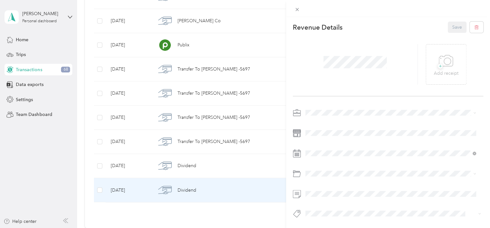
click at [100, 165] on div "This revenue cannot be edited because it is either under review, approved, or p…" at bounding box center [245, 114] width 490 height 228
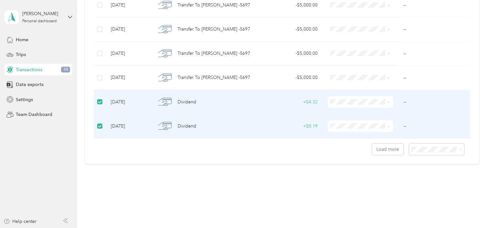
scroll to position [581, 0]
click at [389, 124] on span at bounding box center [360, 126] width 65 height 12
click at [388, 124] on icon at bounding box center [388, 125] width 3 height 3
click at [376, 145] on span "Personal" at bounding box center [365, 147] width 44 height 7
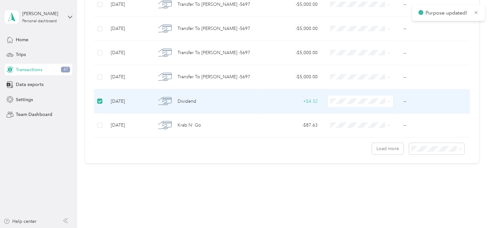
click at [387, 100] on icon at bounding box center [388, 101] width 3 height 3
click at [385, 122] on span "Personal" at bounding box center [365, 120] width 44 height 7
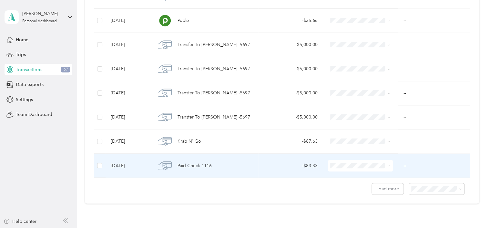
scroll to position [517, 0]
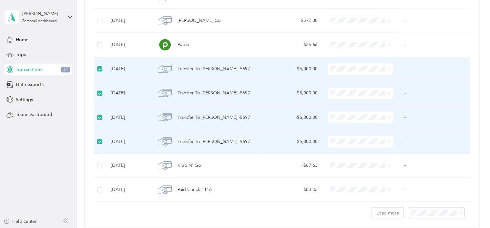
click at [387, 68] on icon at bounding box center [388, 69] width 3 height 3
click at [383, 92] on li "Personal" at bounding box center [359, 90] width 65 height 11
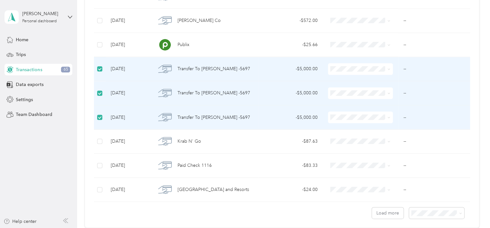
click at [386, 70] on span at bounding box center [387, 68] width 5 height 7
click at [387, 68] on icon at bounding box center [388, 69] width 3 height 3
click at [384, 88] on span "Personal" at bounding box center [365, 90] width 44 height 7
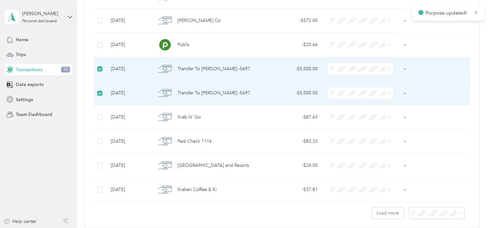
click at [387, 68] on icon at bounding box center [388, 69] width 3 height 3
click at [384, 90] on span "Personal" at bounding box center [365, 90] width 44 height 7
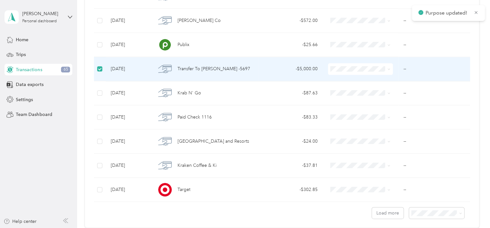
click at [388, 68] on icon at bounding box center [388, 69] width 3 height 3
click at [384, 90] on span "Personal" at bounding box center [365, 90] width 44 height 7
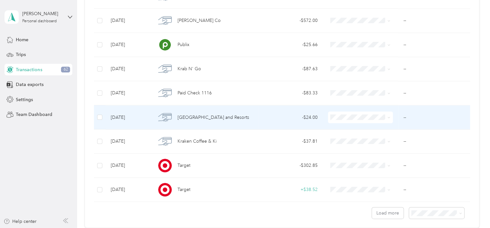
click at [386, 115] on span at bounding box center [387, 117] width 5 height 7
click at [387, 116] on icon at bounding box center [388, 117] width 3 height 3
click at [383, 140] on li "Personal" at bounding box center [359, 138] width 65 height 11
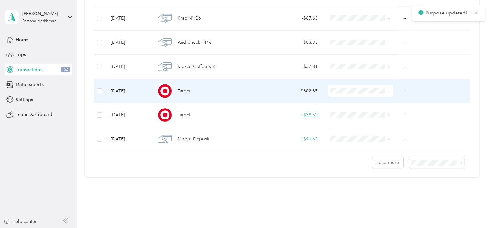
scroll to position [581, 0]
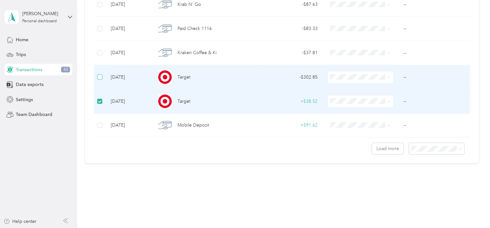
click at [99, 78] on label at bounding box center [99, 77] width 5 height 7
click at [385, 75] on span at bounding box center [387, 77] width 5 height 7
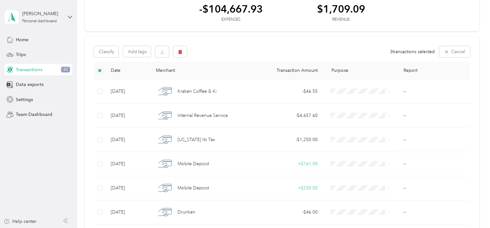
scroll to position [33, 0]
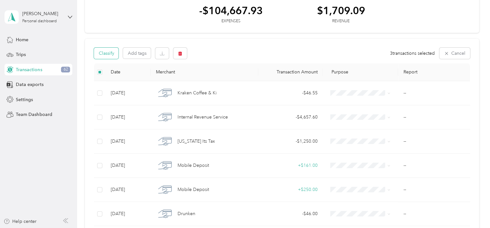
click at [117, 55] on button "Classify" at bounding box center [106, 53] width 25 height 11
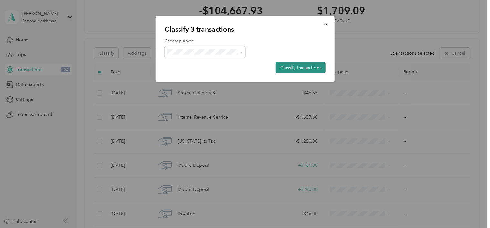
click at [309, 67] on button "Classify transactions" at bounding box center [301, 67] width 50 height 11
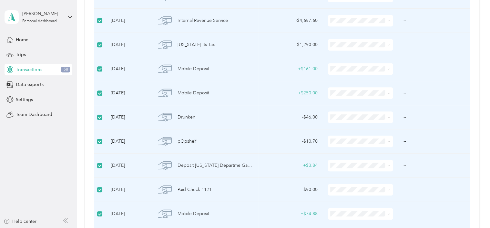
scroll to position [0, 0]
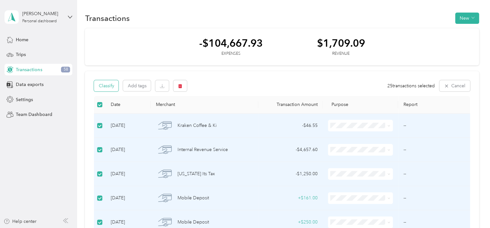
click at [112, 88] on button "Classify" at bounding box center [106, 85] width 25 height 11
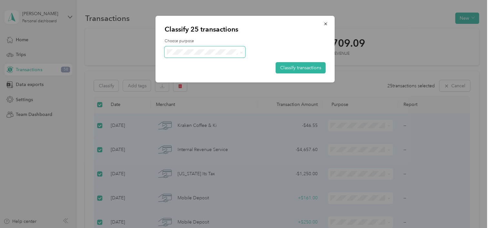
click at [241, 56] on span at bounding box center [205, 51] width 81 height 11
click at [242, 53] on icon at bounding box center [241, 52] width 3 height 3
click at [237, 64] on span "Work" at bounding box center [210, 62] width 60 height 7
click at [296, 66] on button "Classify transactions" at bounding box center [301, 67] width 50 height 11
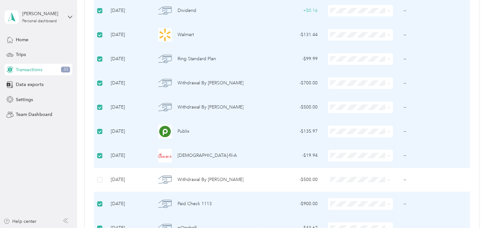
scroll to position [258, 0]
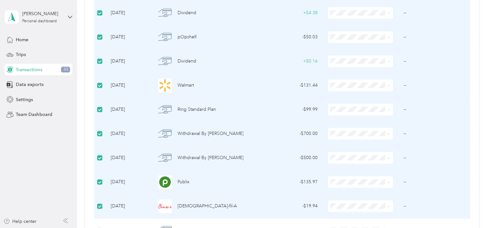
click at [103, 157] on td at bounding box center [100, 158] width 12 height 24
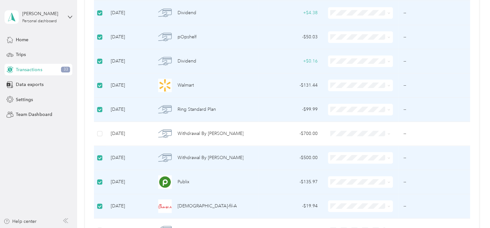
click at [99, 153] on td at bounding box center [100, 158] width 12 height 24
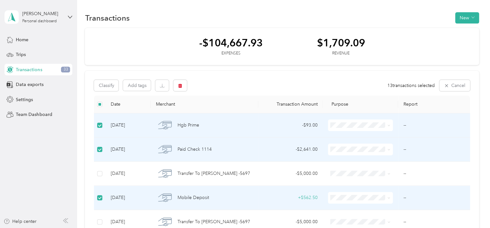
scroll to position [0, 0]
click at [112, 87] on button "Classify" at bounding box center [106, 85] width 25 height 11
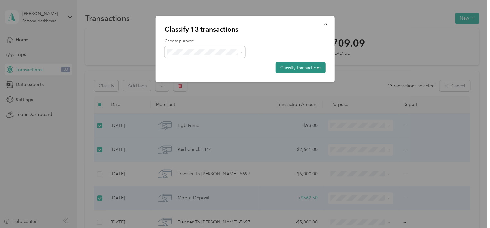
click at [287, 65] on button "Classify transactions" at bounding box center [301, 67] width 50 height 11
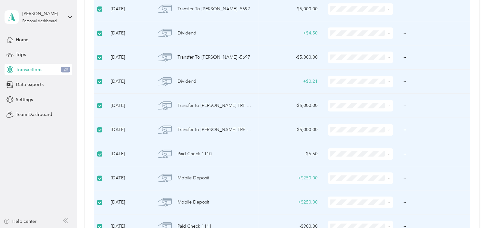
scroll to position [290, 0]
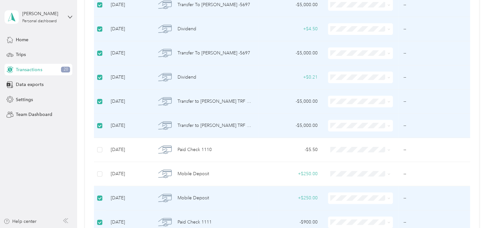
click at [102, 198] on td at bounding box center [100, 198] width 12 height 24
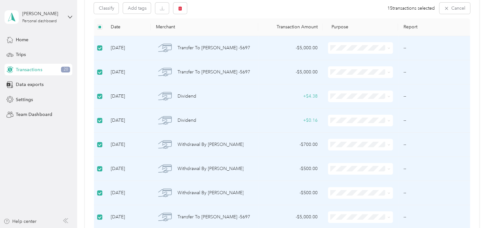
scroll to position [0, 0]
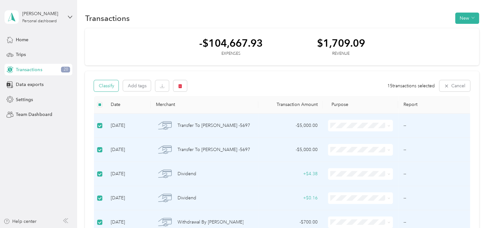
click at [116, 85] on button "Classify" at bounding box center [106, 85] width 25 height 11
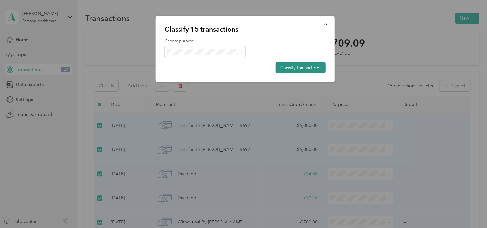
click at [297, 67] on button "Classify transactions" at bounding box center [301, 67] width 50 height 11
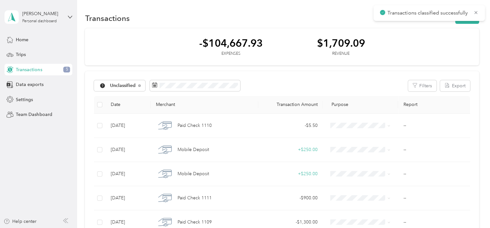
scroll to position [65, 0]
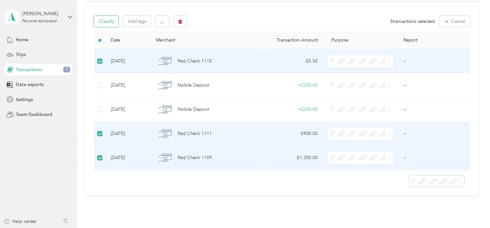
click at [109, 21] on button "Classify" at bounding box center [106, 21] width 25 height 11
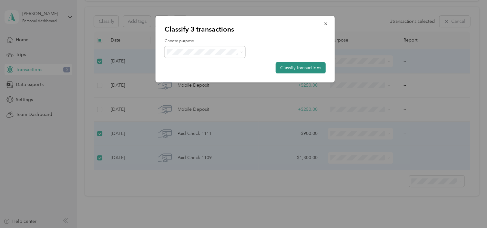
click at [299, 73] on button "Classify transactions" at bounding box center [301, 67] width 50 height 11
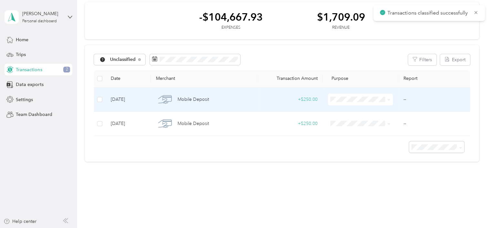
scroll to position [26, 0]
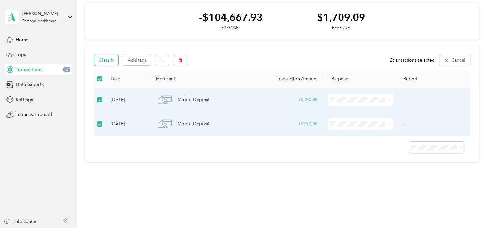
click at [117, 60] on button "Classify" at bounding box center [106, 60] width 25 height 11
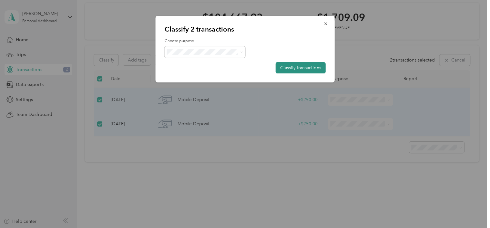
click at [289, 65] on button "Classify transactions" at bounding box center [301, 67] width 50 height 11
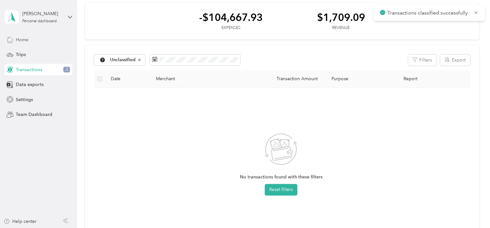
click at [45, 39] on div "Home" at bounding box center [39, 40] width 68 height 12
